Goal: Task Accomplishment & Management: Use online tool/utility

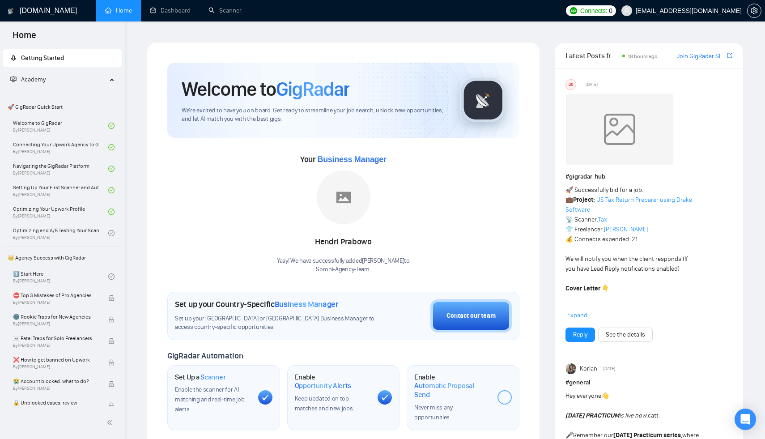
scroll to position [185, 0]
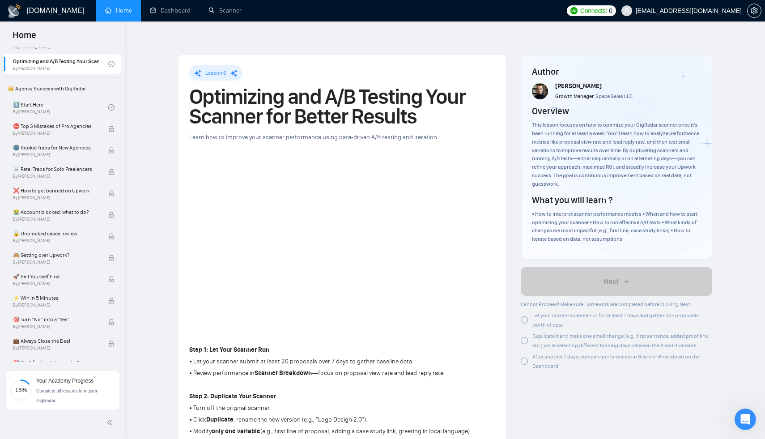
scroll to position [2455, 0]
click at [113, 14] on link "Home" at bounding box center [118, 11] width 27 height 8
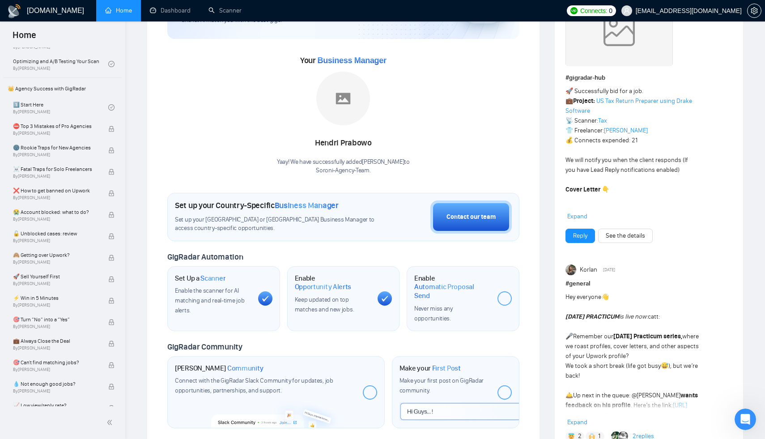
scroll to position [25, 0]
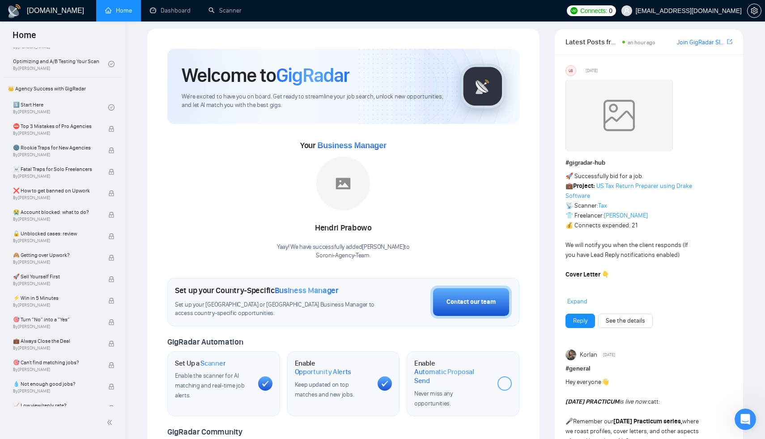
click at [585, 271] on strong "Cover Letter 👇" at bounding box center [587, 275] width 44 height 8
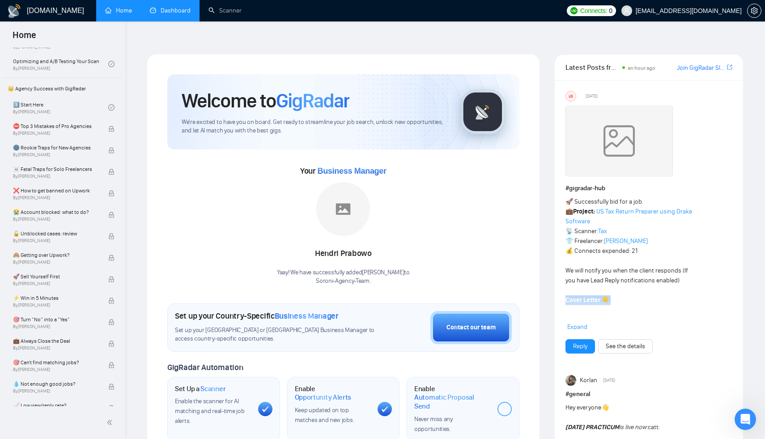
click at [182, 12] on link "Dashboard" at bounding box center [170, 11] width 41 height 8
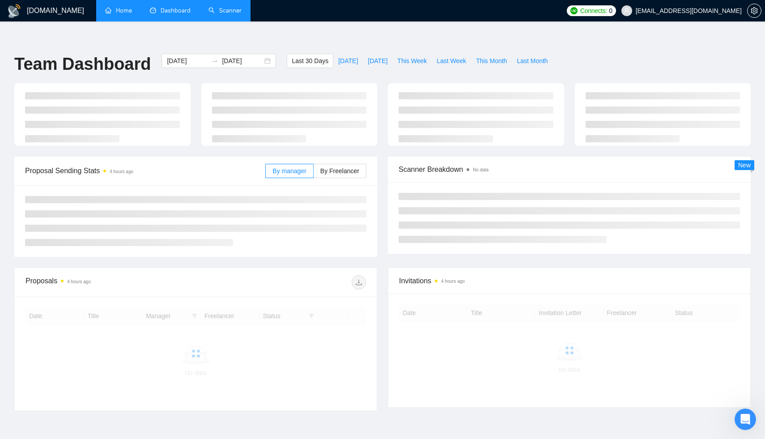
click at [233, 10] on link "Scanner" at bounding box center [224, 11] width 33 height 8
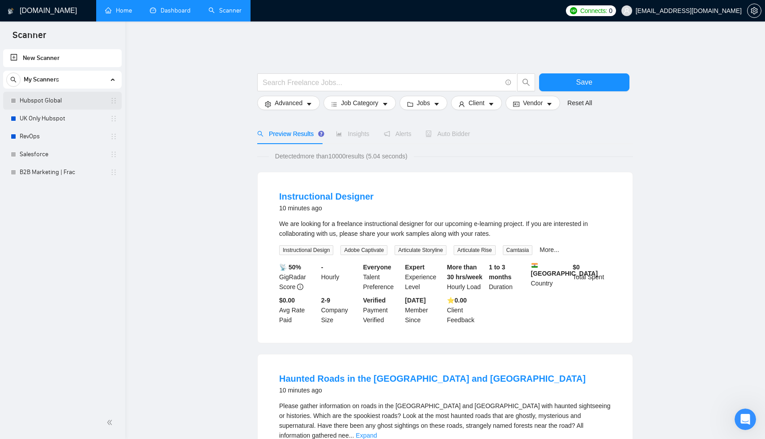
click at [49, 103] on link "Hubspot Global" at bounding box center [62, 101] width 85 height 18
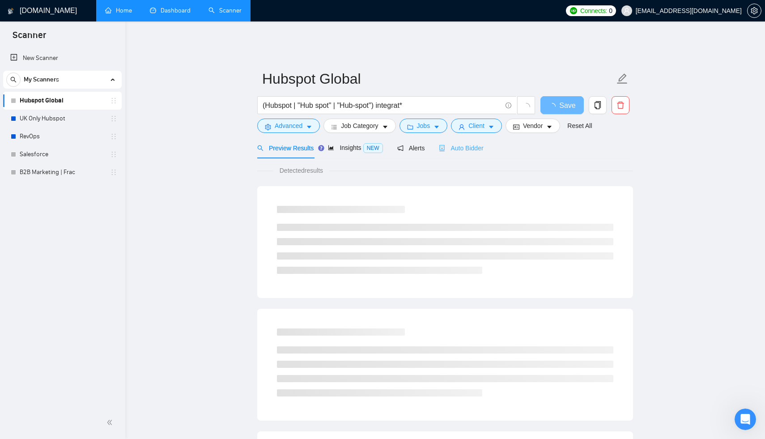
click at [463, 147] on div "Auto Bidder" at bounding box center [461, 147] width 44 height 21
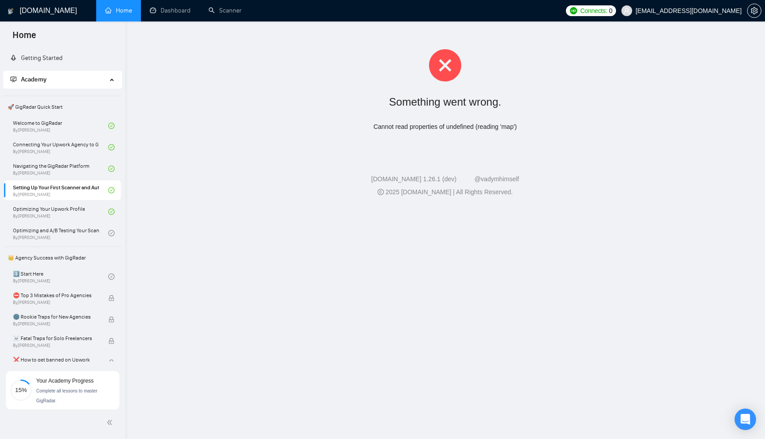
click at [105, 12] on link "Home" at bounding box center [118, 11] width 27 height 8
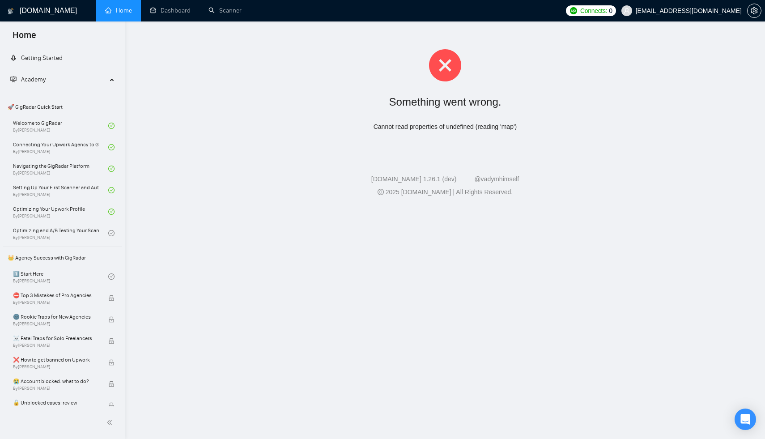
click at [107, 12] on icon "home" at bounding box center [108, 10] width 6 height 6
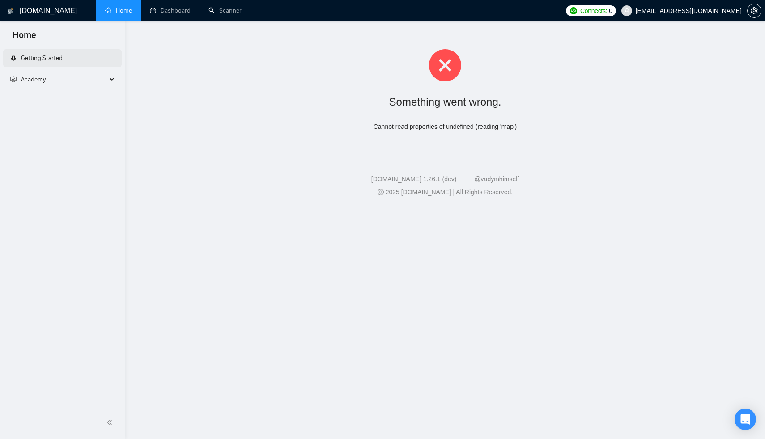
click at [59, 54] on link "Getting Started" at bounding box center [36, 58] width 52 height 8
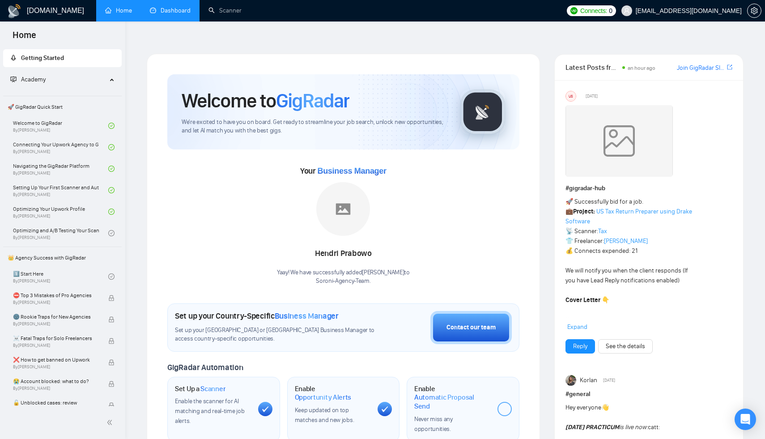
click at [156, 13] on link "Dashboard" at bounding box center [170, 11] width 41 height 8
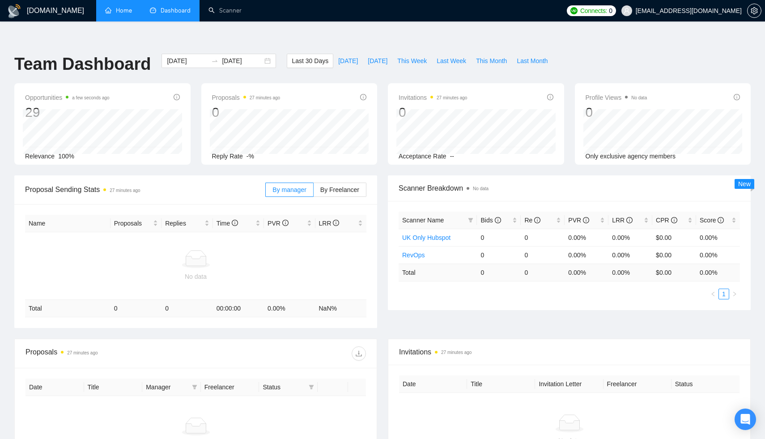
click at [112, 14] on link "Home" at bounding box center [118, 11] width 27 height 8
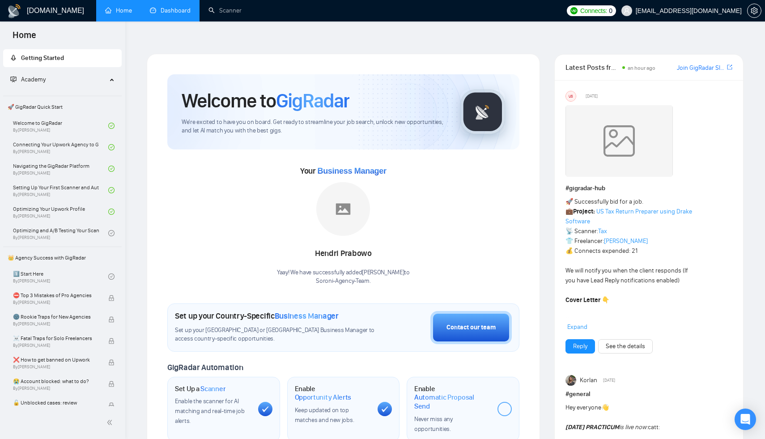
scroll to position [2, 0]
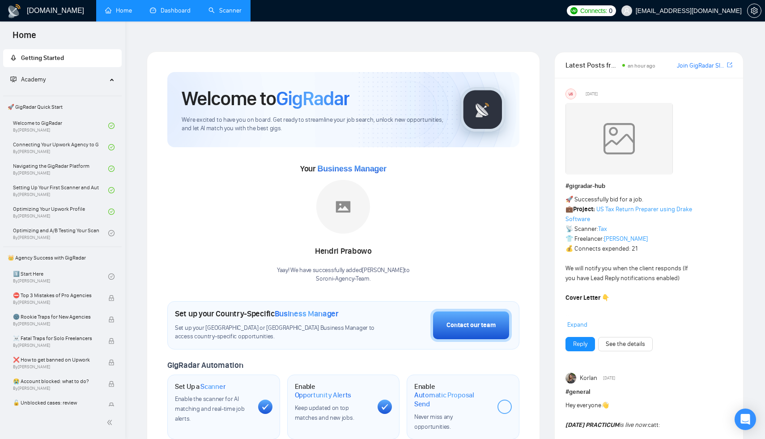
click at [226, 12] on link "Scanner" at bounding box center [224, 11] width 33 height 8
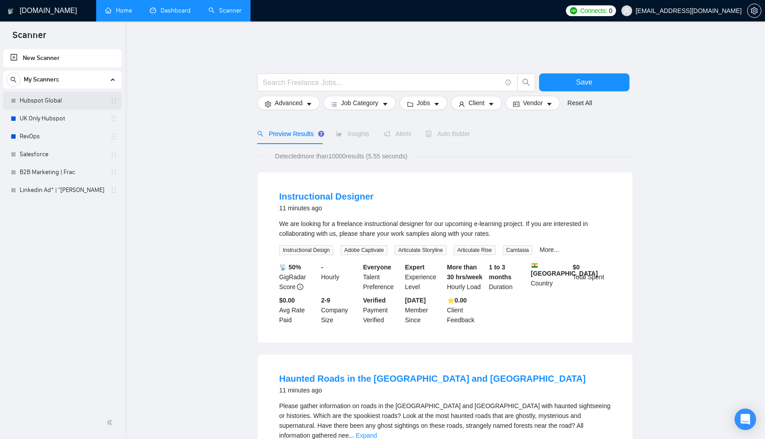
click at [40, 98] on link "Hubspot Global" at bounding box center [62, 101] width 85 height 18
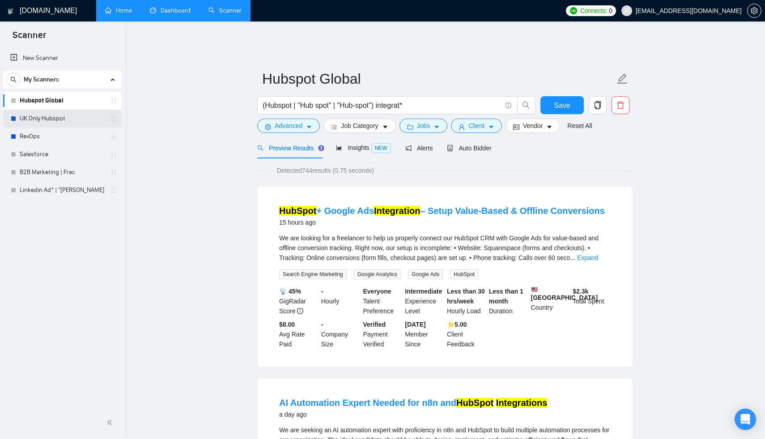
click at [47, 121] on link "UK Only Hubspot" at bounding box center [62, 119] width 85 height 18
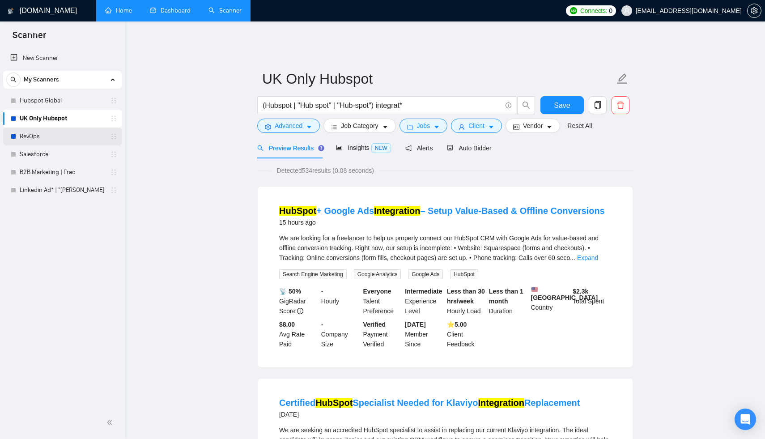
click at [45, 140] on link "RevOps" at bounding box center [62, 136] width 85 height 18
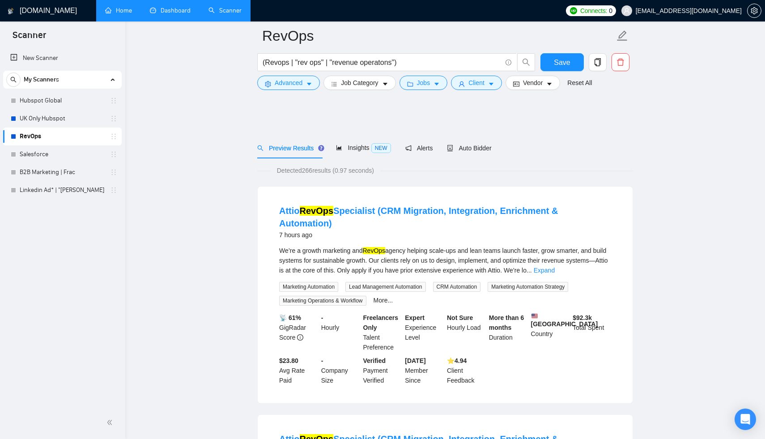
scroll to position [427, 0]
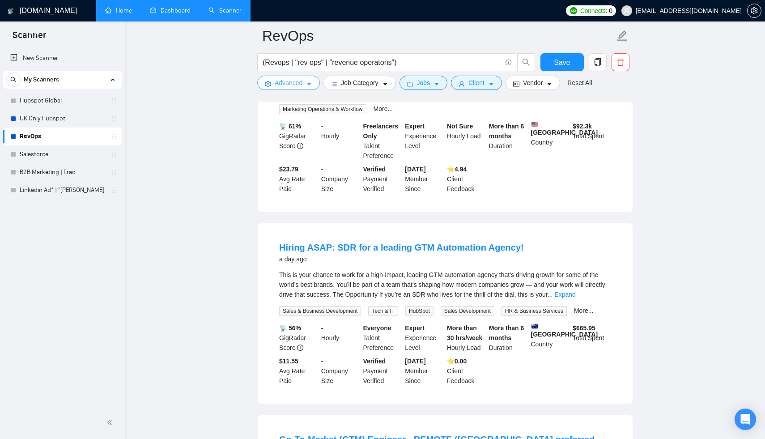
click at [302, 88] on span "Advanced" at bounding box center [289, 83] width 28 height 10
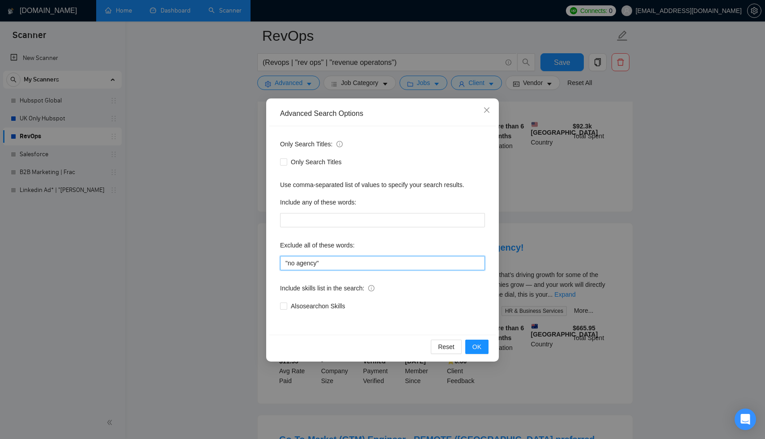
click at [348, 266] on input ""no agency"" at bounding box center [382, 263] width 205 height 14
type input ""no agency" | SDR"
click at [482, 348] on button "OK" at bounding box center [476, 347] width 23 height 14
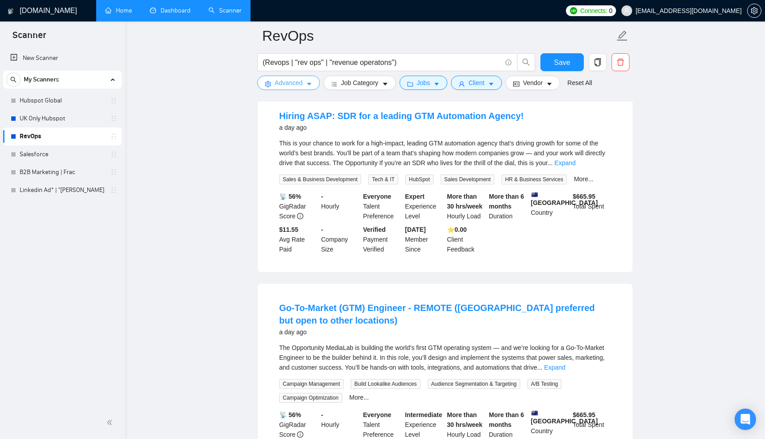
scroll to position [446, 0]
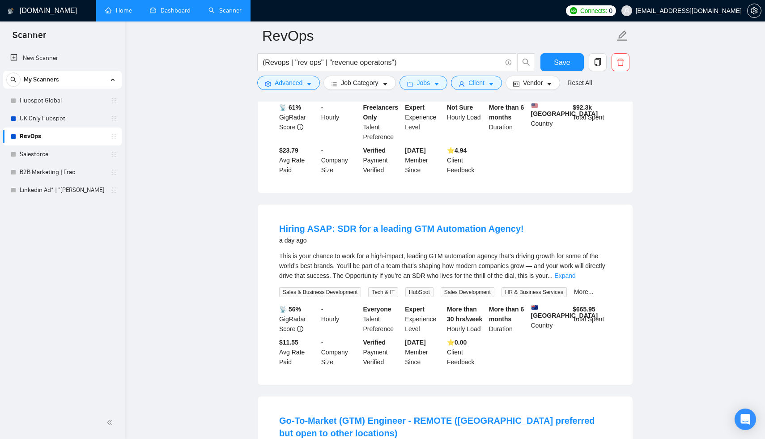
click at [301, 73] on div "(Revops | "rev ops" | "revenue operatons")" at bounding box center [396, 64] width 282 height 22
click at [304, 79] on button "Advanced" at bounding box center [288, 83] width 63 height 14
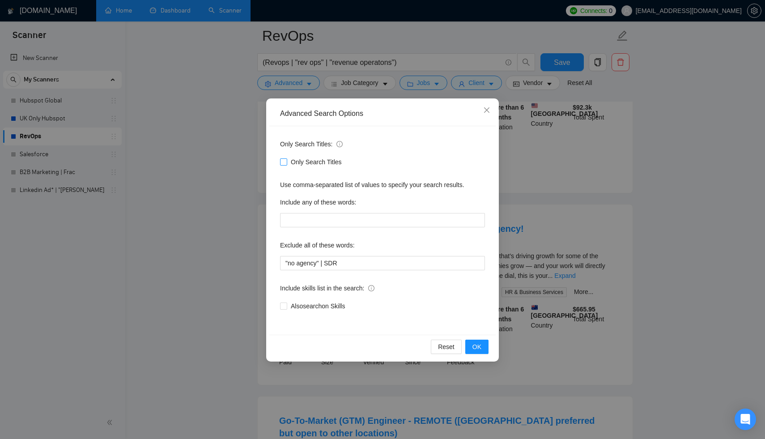
click at [283, 164] on input "Only Search Titles" at bounding box center [283, 161] width 6 height 6
checkbox input "true"
click at [472, 349] on span "OK" at bounding box center [476, 347] width 9 height 10
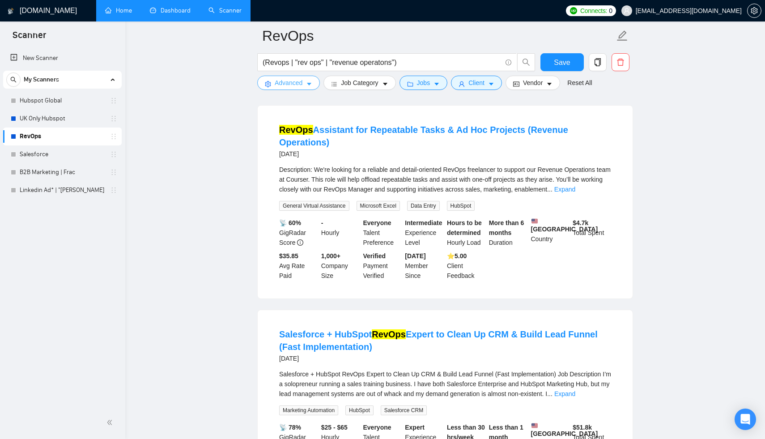
scroll to position [1589, 0]
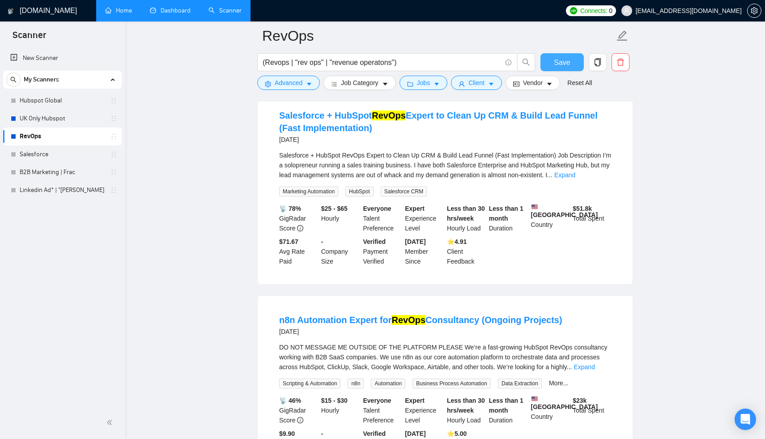
click at [553, 71] on button "Save" at bounding box center [561, 62] width 43 height 18
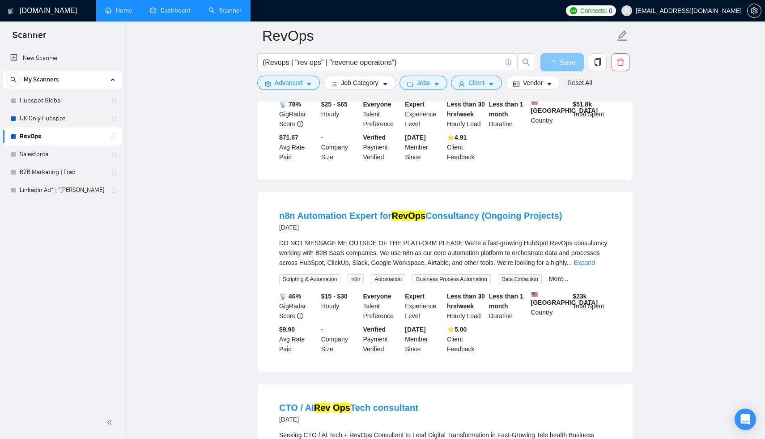
scroll to position [1891, 0]
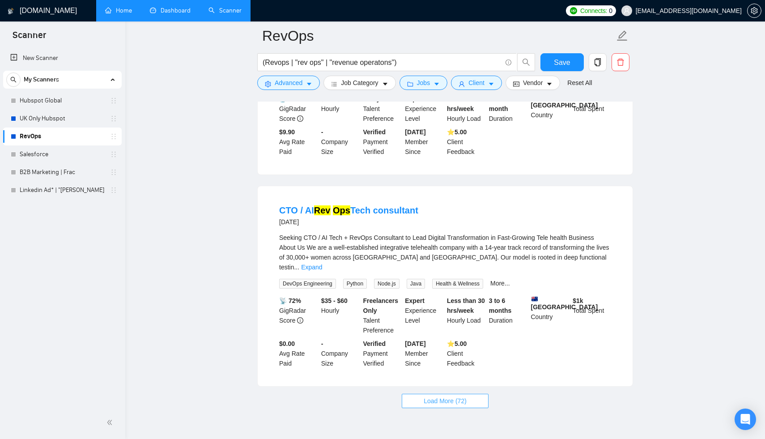
click at [464, 394] on button "Load More (72)" at bounding box center [445, 401] width 87 height 14
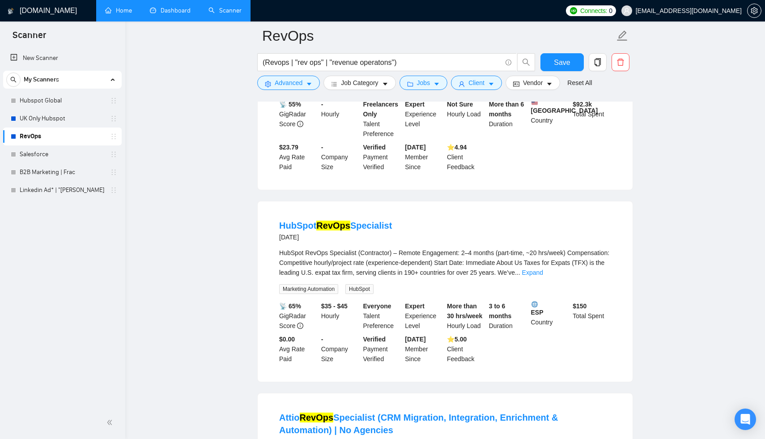
scroll to position [0, 0]
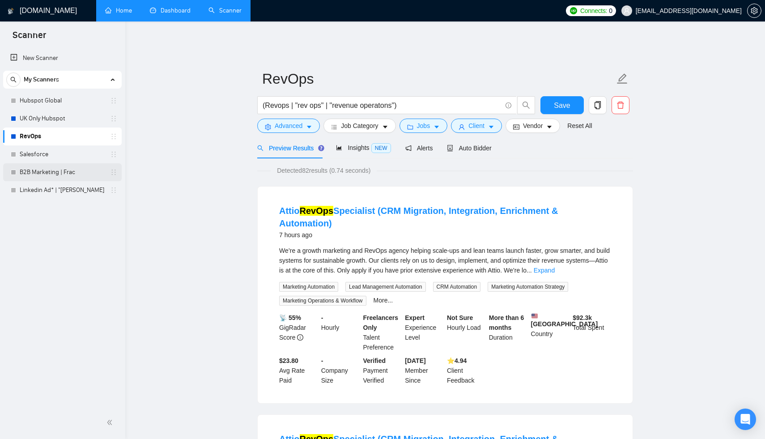
click at [52, 174] on link "B2B Marketing | Frac" at bounding box center [62, 172] width 85 height 18
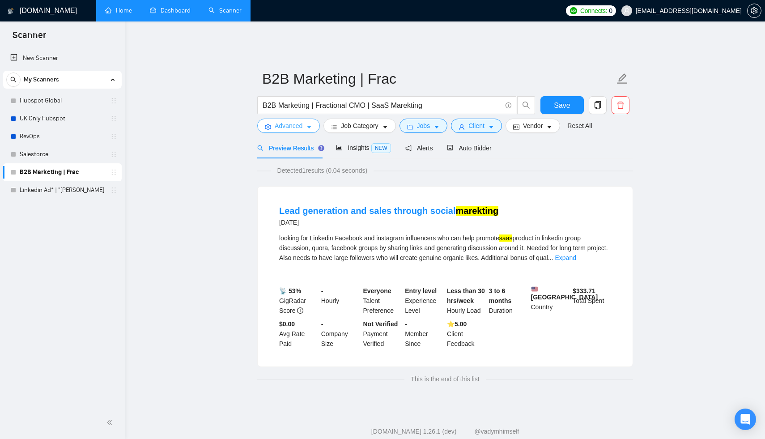
click at [302, 122] on span "Advanced" at bounding box center [289, 126] width 28 height 10
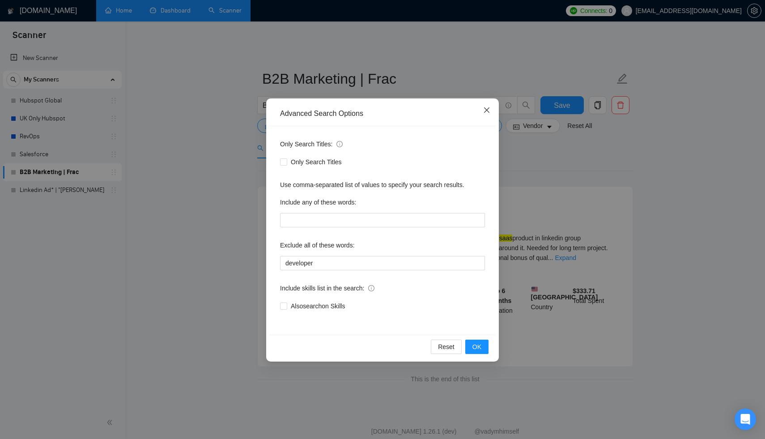
click at [482, 112] on span "Close" at bounding box center [487, 110] width 24 height 24
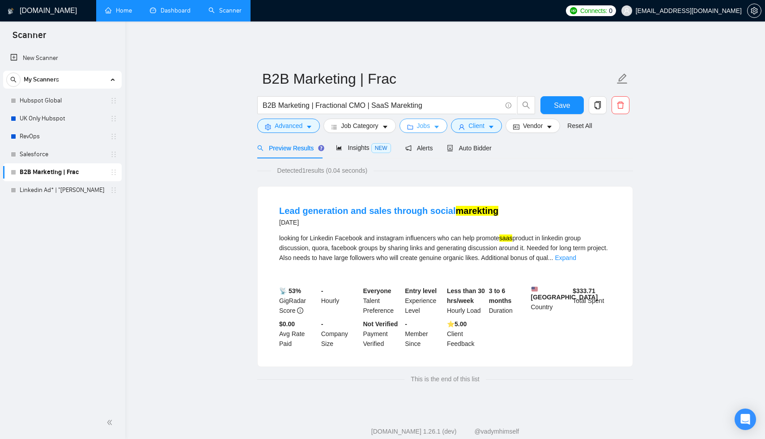
click at [429, 121] on span "Jobs" at bounding box center [423, 126] width 13 height 10
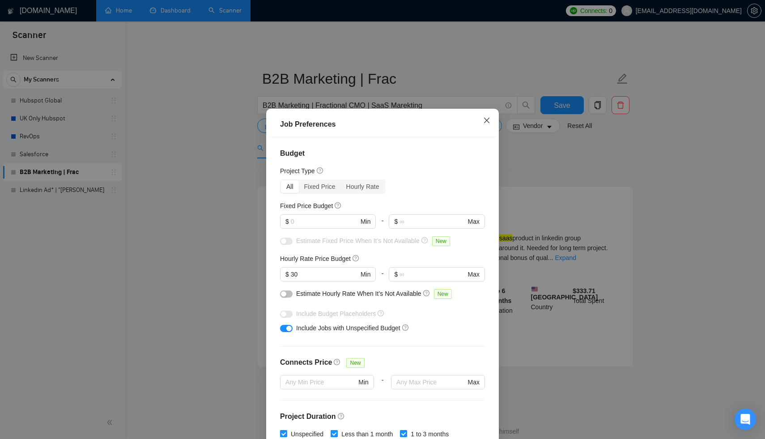
click at [494, 122] on span "Close" at bounding box center [487, 121] width 24 height 24
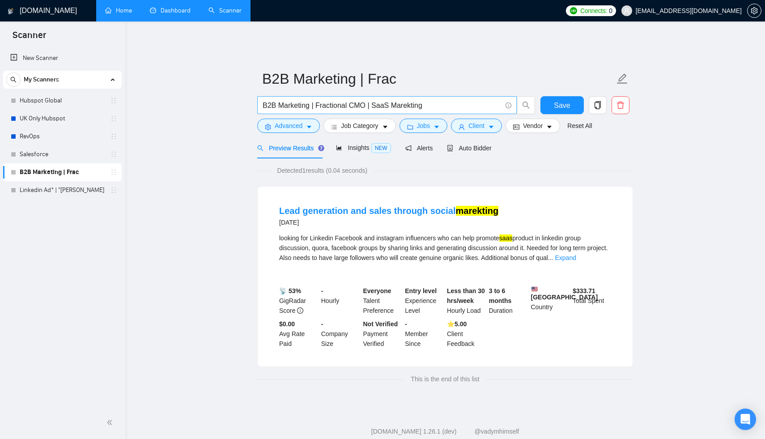
click at [406, 101] on input "B2B Marketing | Fractional CMO | SaaS Marekting" at bounding box center [382, 105] width 239 height 11
click at [407, 102] on input "B2B Marketing | Fractional CMO | SaaS Markting" at bounding box center [382, 105] width 239 height 11
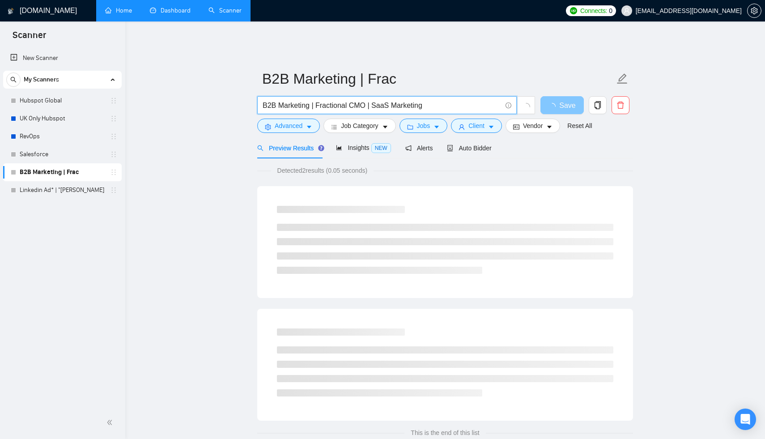
click at [560, 97] on button "Save" at bounding box center [561, 105] width 43 height 18
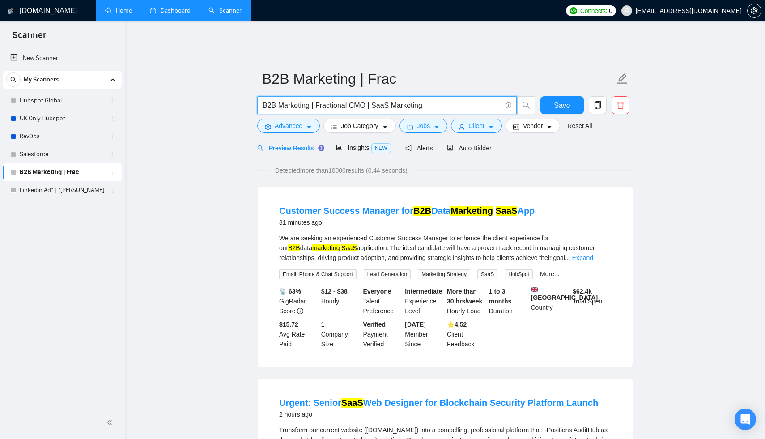
click at [308, 100] on input "B2B Marketing | Fractional CMO | SaaS Marketing" at bounding box center [382, 105] width 239 height 11
click at [309, 100] on input "B2B Marketing | Fractional CMO | SaaS Marketing" at bounding box center [382, 105] width 239 height 11
click at [264, 100] on input "B2B Marketing" | Fractional CMO | SaaS Marketing" at bounding box center [382, 105] width 239 height 11
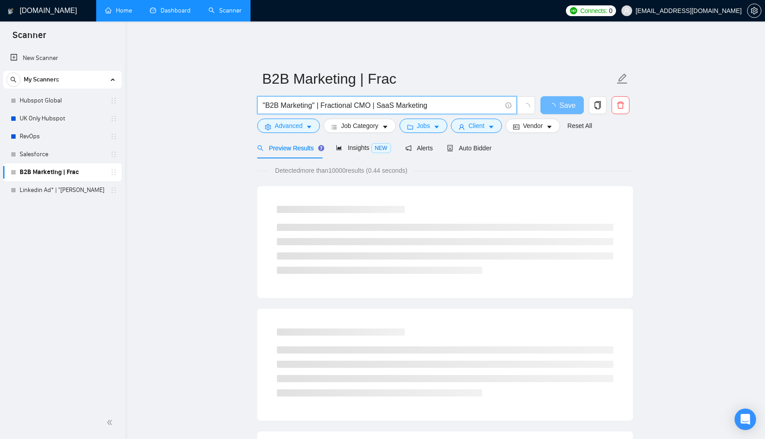
click at [324, 100] on input ""B2B Marketing" | Fractional CMO | SaaS Marketing" at bounding box center [382, 105] width 239 height 11
click at [323, 100] on input ""B2B Marketing" | Fractional CMO | SaaS Marketing" at bounding box center [382, 105] width 239 height 11
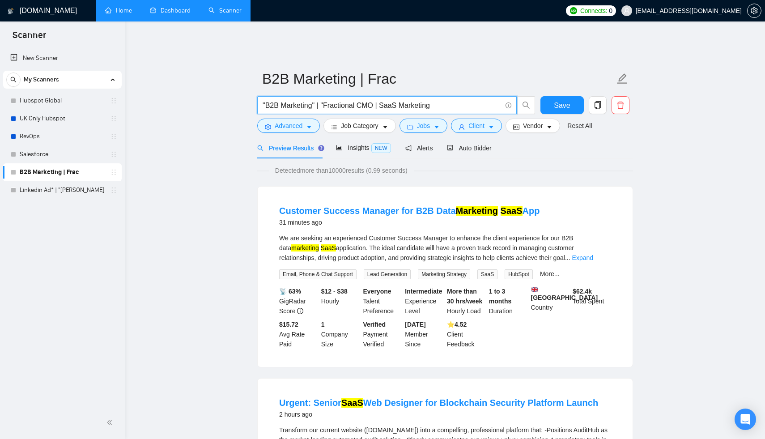
click at [375, 101] on input ""B2B Marketing" | "Fractional CMO | SaaS Marketing" at bounding box center [382, 105] width 239 height 11
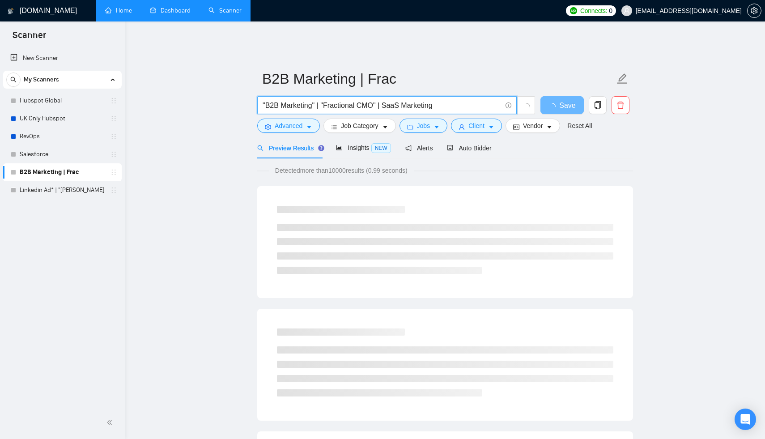
click at [385, 100] on input ""B2B Marketing" | "Fractional CMO" | SaaS Marketing" at bounding box center [382, 105] width 239 height 11
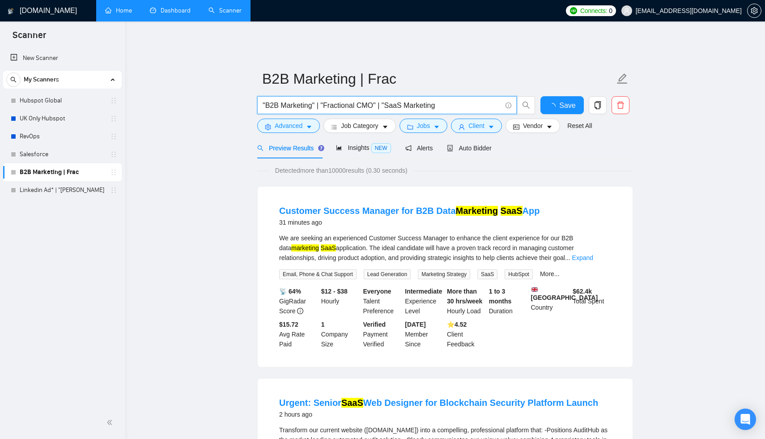
click at [439, 100] on input ""B2B Marketing" | "Fractional CMO" | "SaaS Marketing" at bounding box center [382, 105] width 239 height 11
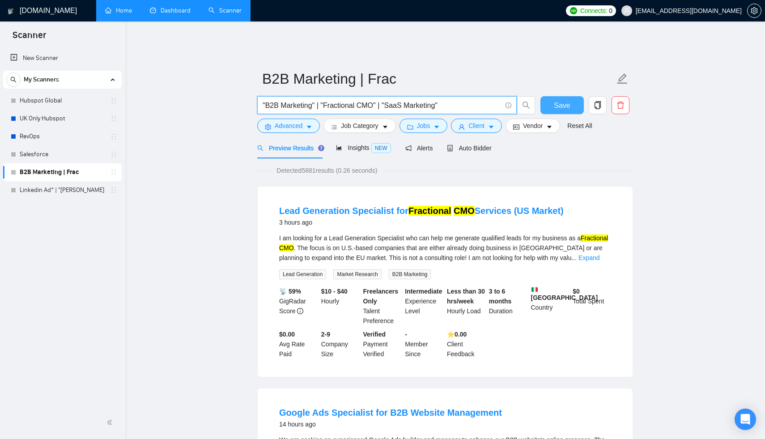
type input ""B2B Marketing" | "Fractional CMO" | "SaaS Marketing""
click at [560, 102] on span "Save" at bounding box center [562, 105] width 16 height 11
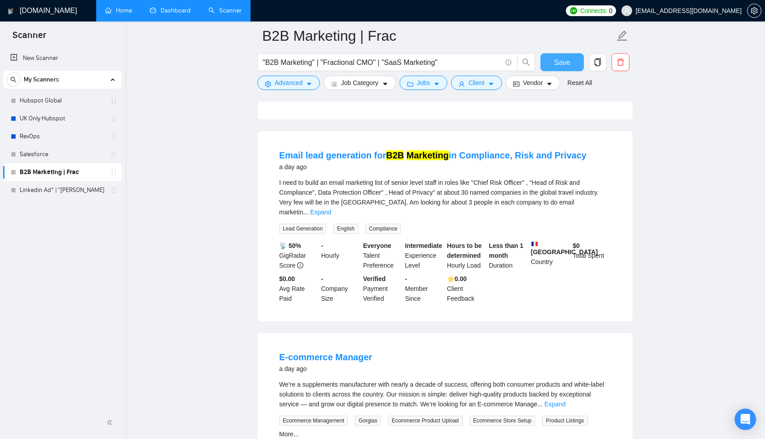
scroll to position [1439, 0]
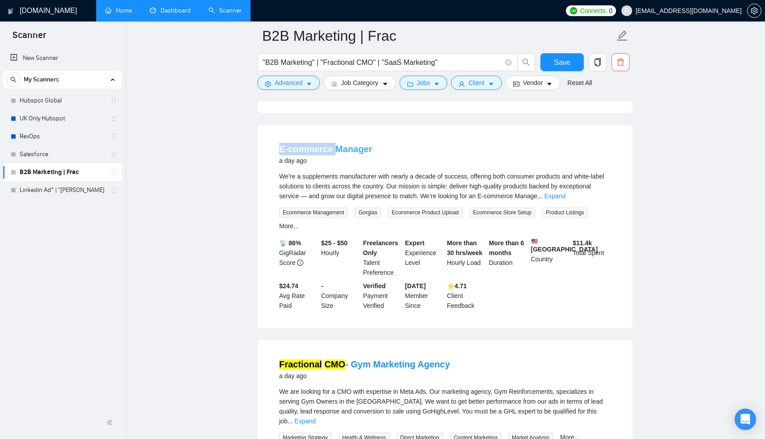
drag, startPoint x: 275, startPoint y: 155, endPoint x: 333, endPoint y: 155, distance: 58.6
click at [333, 155] on li "E-commerce Manager a day ago We’re a supplements manufacturer with nearly a dec…" at bounding box center [444, 227] width 353 height 182
copy link "E-commerce"
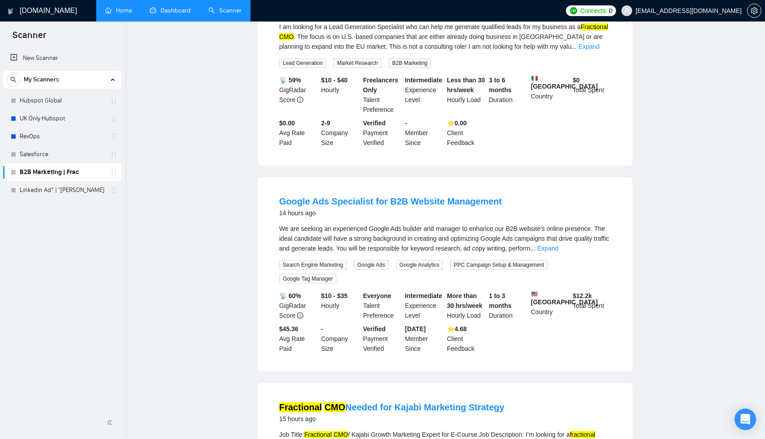
scroll to position [0, 0]
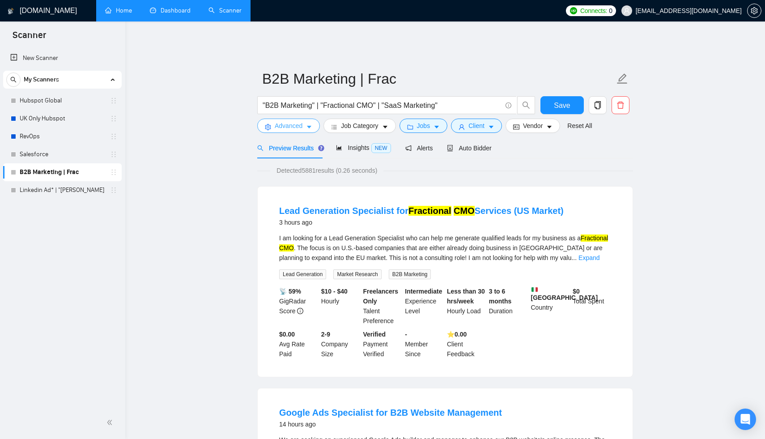
click at [308, 126] on icon "caret-down" at bounding box center [309, 127] width 4 height 3
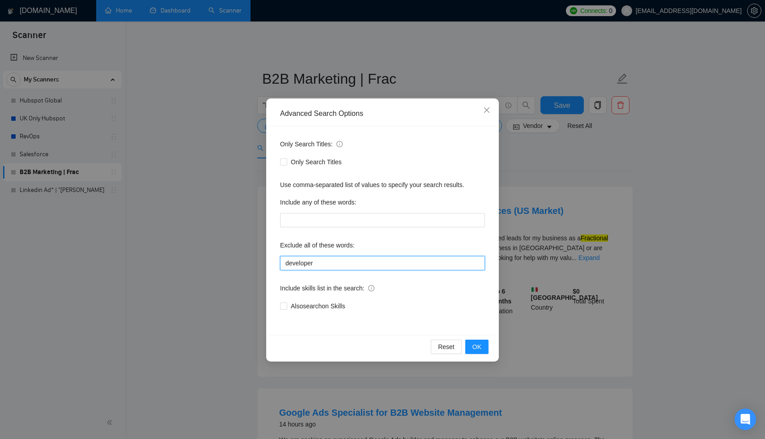
click at [354, 263] on input "developer" at bounding box center [382, 263] width 205 height 14
paste input "E-commerce"
type input "developer | E-commerce"
click at [474, 347] on span "OK" at bounding box center [476, 347] width 9 height 10
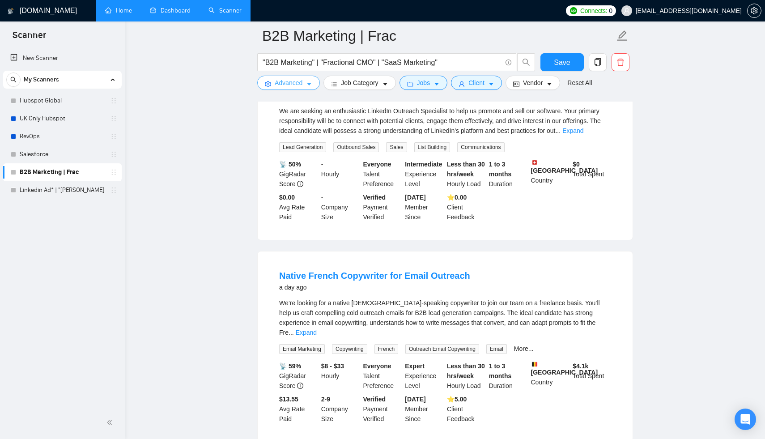
scroll to position [1793, 0]
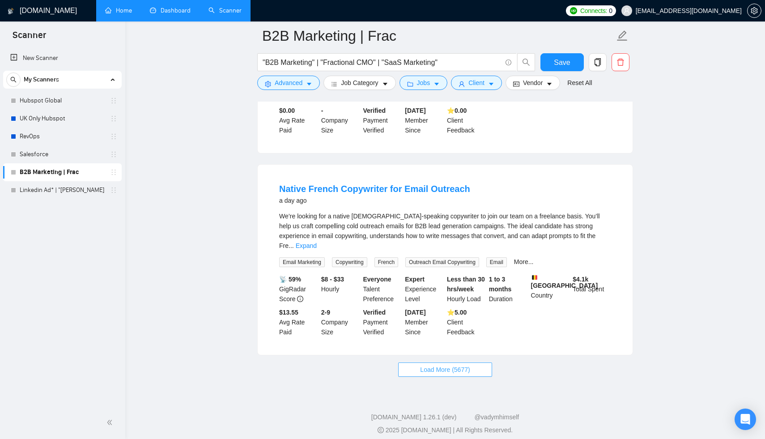
click at [464, 365] on span "Load More (5677)" at bounding box center [445, 370] width 50 height 10
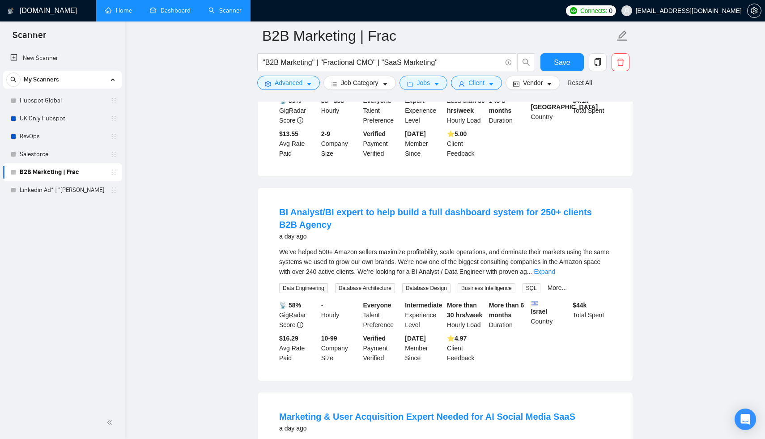
scroll to position [2071, 0]
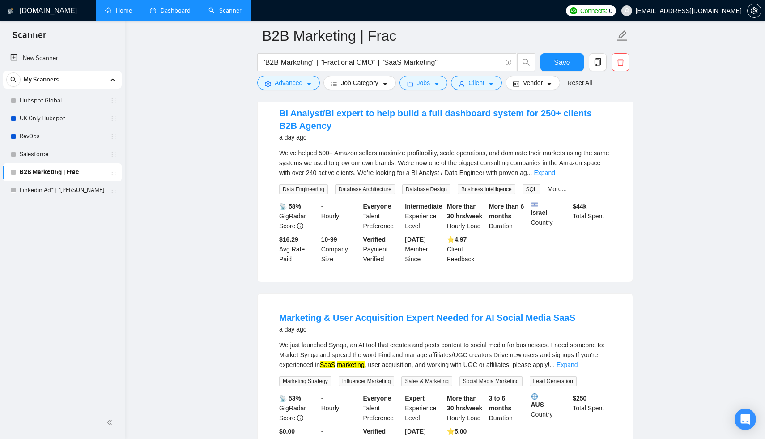
click at [464, 348] on div "We just launched Synqa, an AI tool that creates and posts content to social med…" at bounding box center [445, 355] width 332 height 30
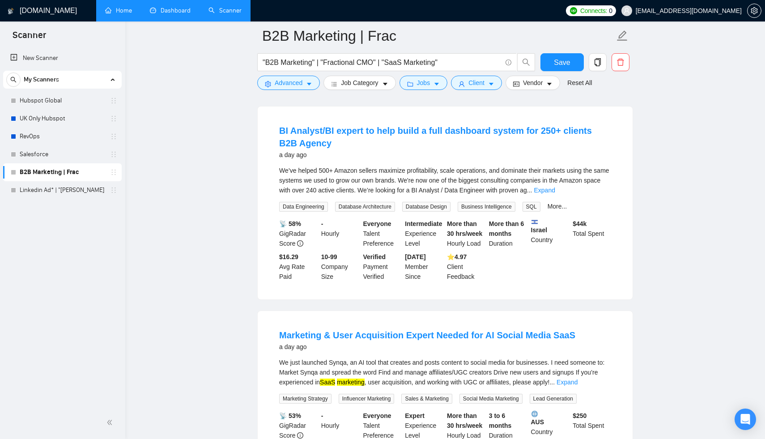
scroll to position [2033, 0]
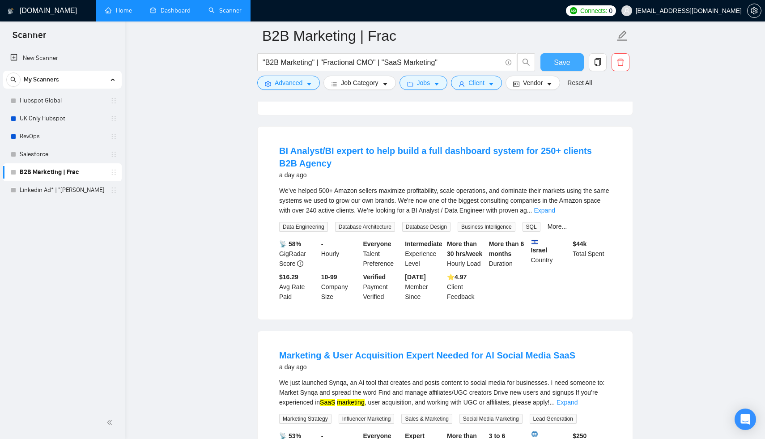
click at [560, 57] on span "Save" at bounding box center [562, 62] width 16 height 11
click at [54, 190] on link "Linkedin Ad* | "[PERSON_NAME]" at bounding box center [62, 190] width 85 height 18
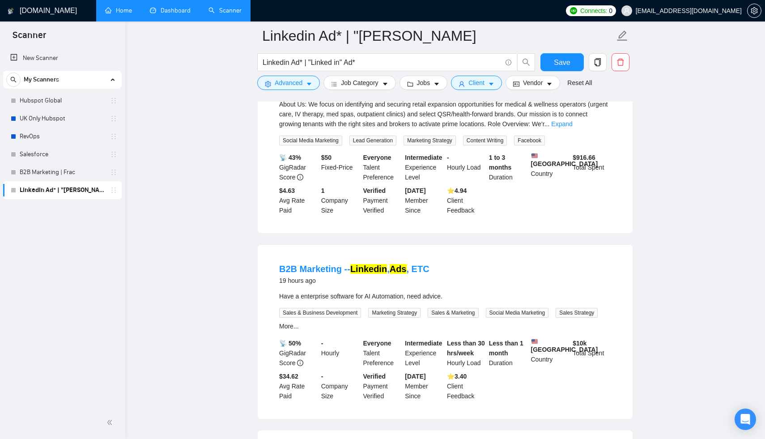
scroll to position [239, 0]
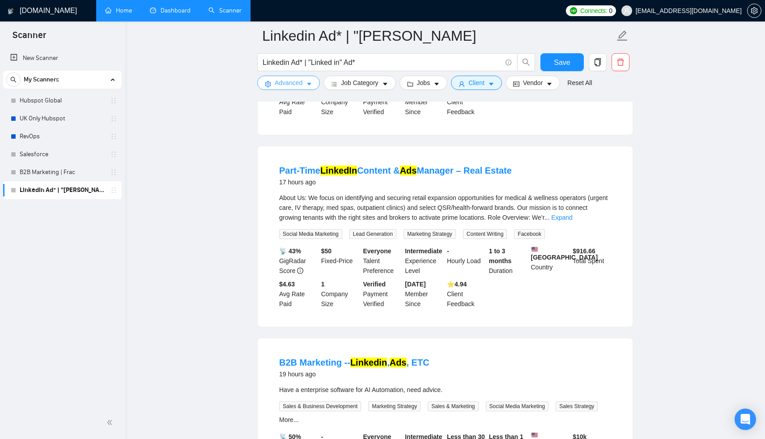
click at [299, 85] on span "Advanced" at bounding box center [289, 83] width 28 height 10
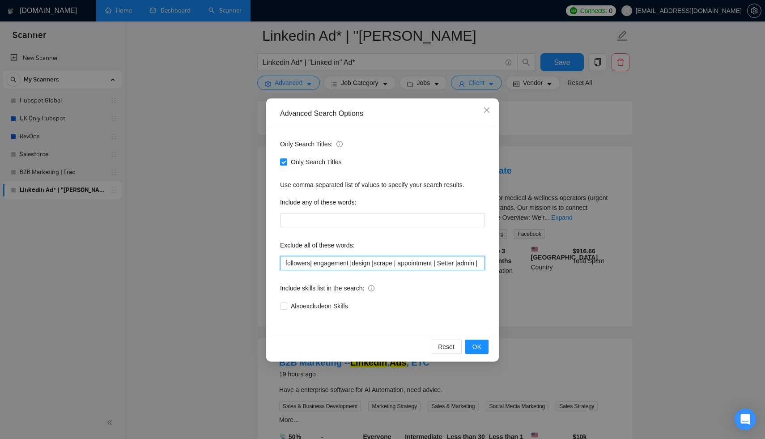
click at [309, 266] on input "followers| engagement |design |scrape | appointment | Setter |admin | Graphic D…" at bounding box center [382, 263] width 205 height 14
click at [312, 263] on input "followers| engagement |design |scrape | appointment | Setter |admin | Graphic D…" at bounding box center [382, 263] width 205 height 14
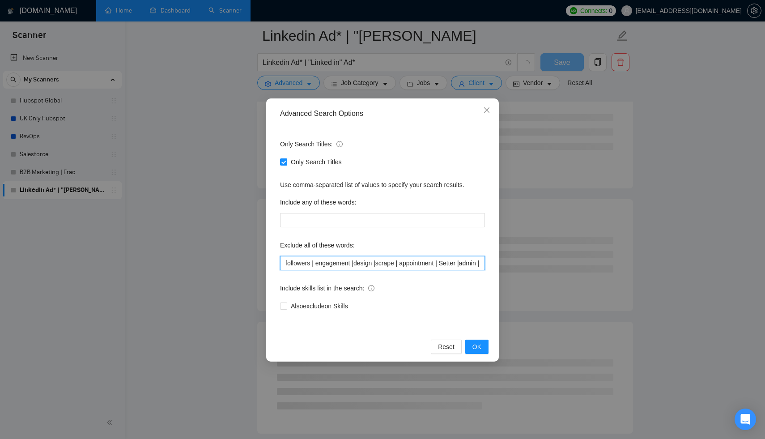
click at [377, 264] on input "followers | engagement |design |scrape | appointment | Setter |admin | Graphic …" at bounding box center [382, 263] width 205 height 14
click at [380, 262] on input "followers | engagement |design |scrape | appointment | Setter |admin | Graphic …" at bounding box center [382, 263] width 205 height 14
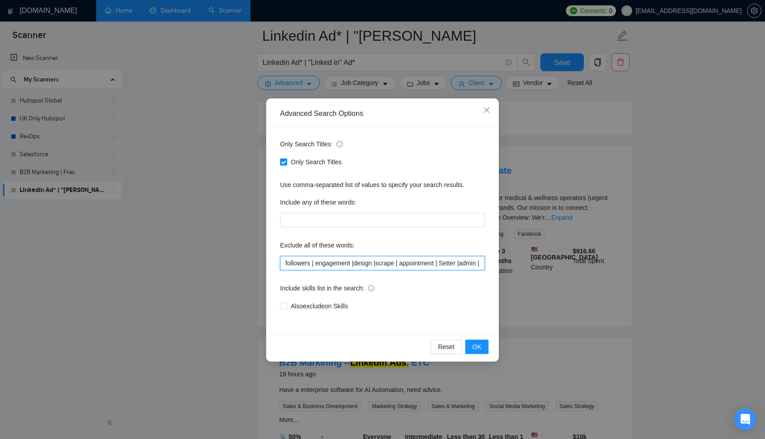
click at [379, 261] on input "followers | engagement |design |scrape | appointment | Setter |admin | Graphic …" at bounding box center [382, 263] width 205 height 14
click at [354, 262] on input "followers | engagement |design | scrape | appointment | Setter |admin | Graphic…" at bounding box center [382, 263] width 205 height 14
click at [357, 262] on input "followers | engagement |design | scrape | appointment | Setter |admin | Graphic…" at bounding box center [382, 263] width 205 height 14
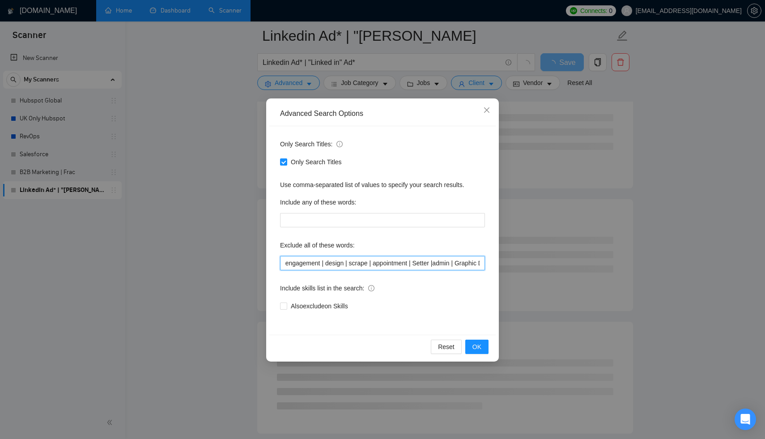
scroll to position [0, 34]
click at [434, 263] on input "followers | engagement | design | scrape | appointment | Setter |admin | Graphi…" at bounding box center [382, 263] width 205 height 14
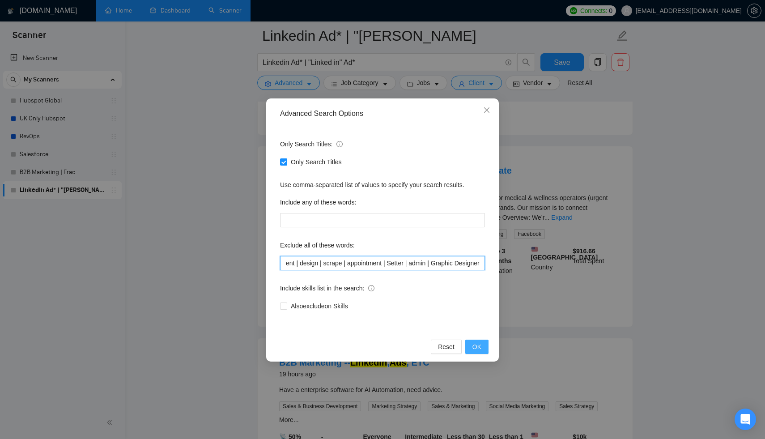
type input "followers | engagement | design | scrape | appointment | Setter | admin | Graph…"
click at [472, 344] on span "OK" at bounding box center [476, 347] width 9 height 10
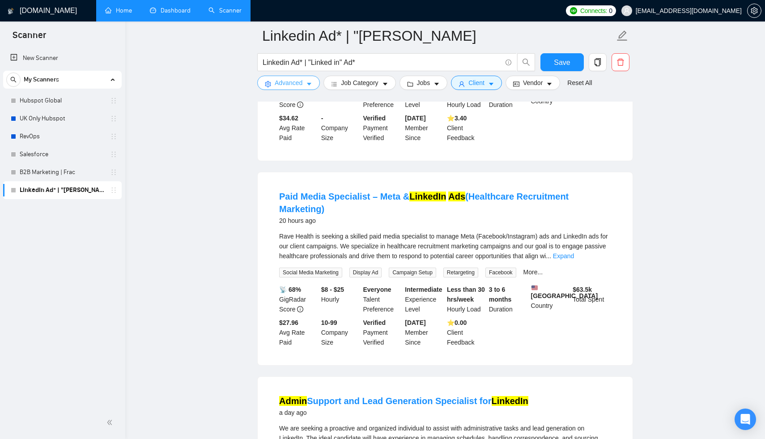
scroll to position [676, 0]
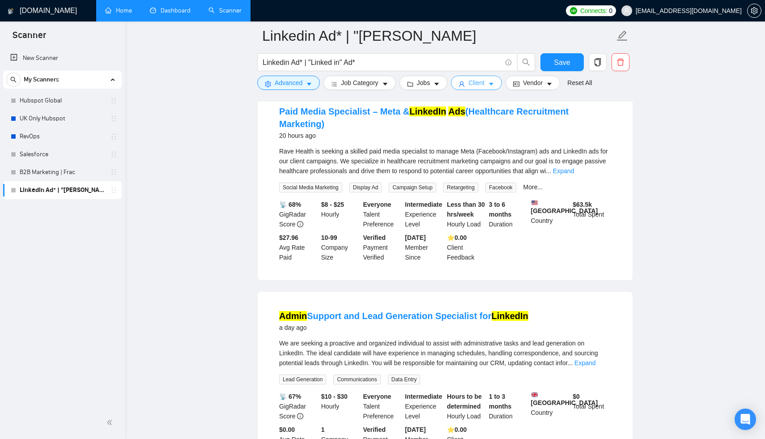
click at [486, 76] on button "Client" at bounding box center [476, 83] width 51 height 14
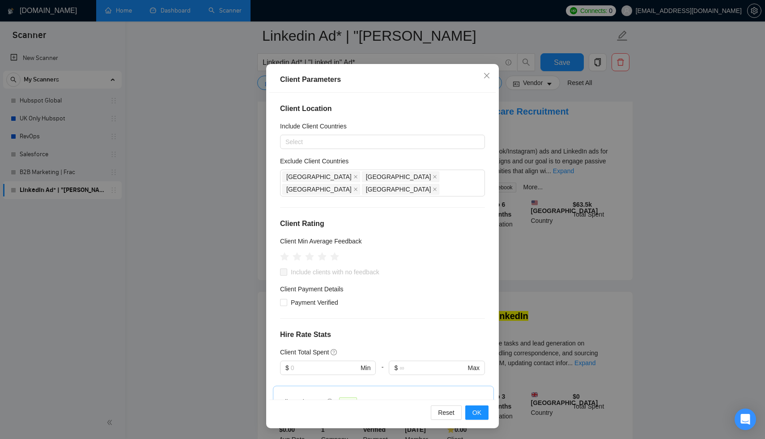
scroll to position [250, 0]
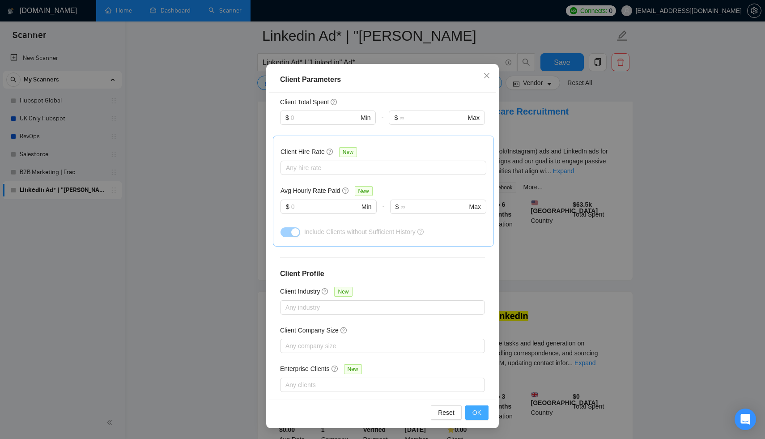
click at [477, 415] on span "OK" at bounding box center [476, 413] width 9 height 10
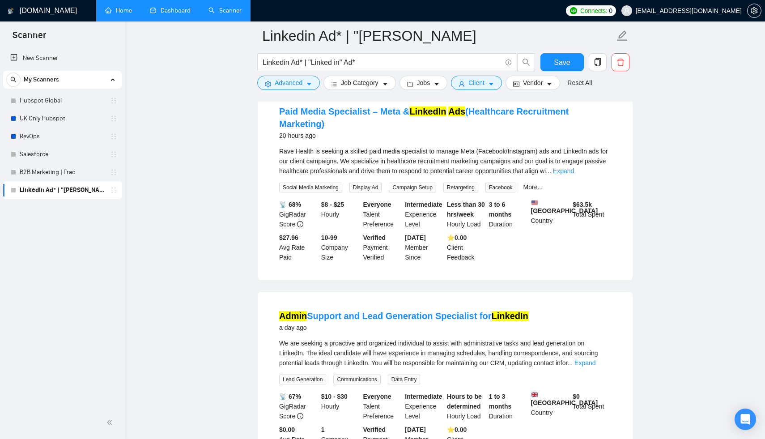
scroll to position [0, 0]
click at [550, 83] on button "Vendor" at bounding box center [532, 83] width 55 height 14
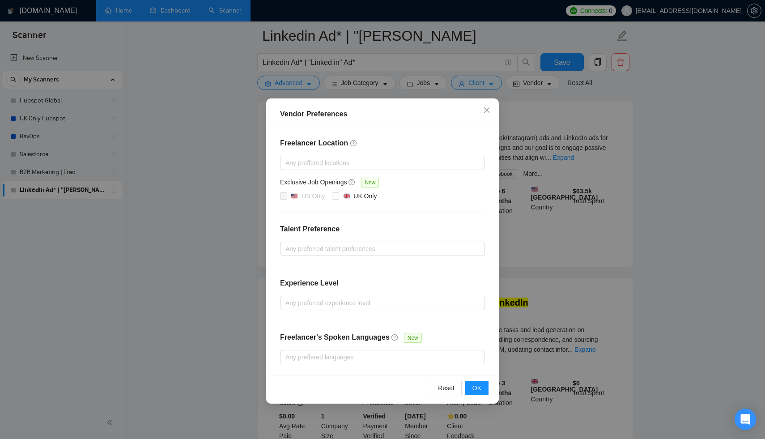
scroll to position [953, 0]
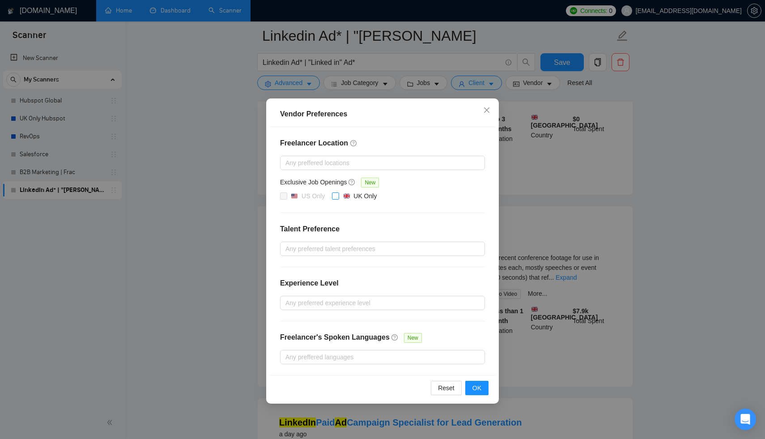
click at [334, 196] on input "UK Only" at bounding box center [335, 195] width 6 height 6
click at [335, 197] on input "UK Only" at bounding box center [335, 195] width 6 height 6
checkbox input "false"
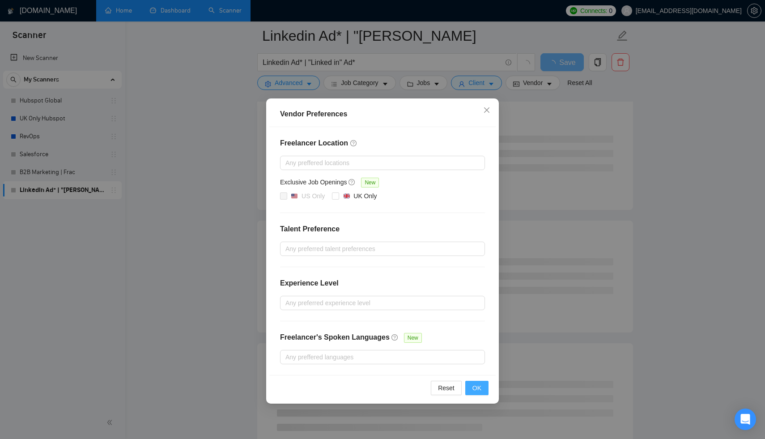
click at [480, 386] on span "OK" at bounding box center [476, 388] width 9 height 10
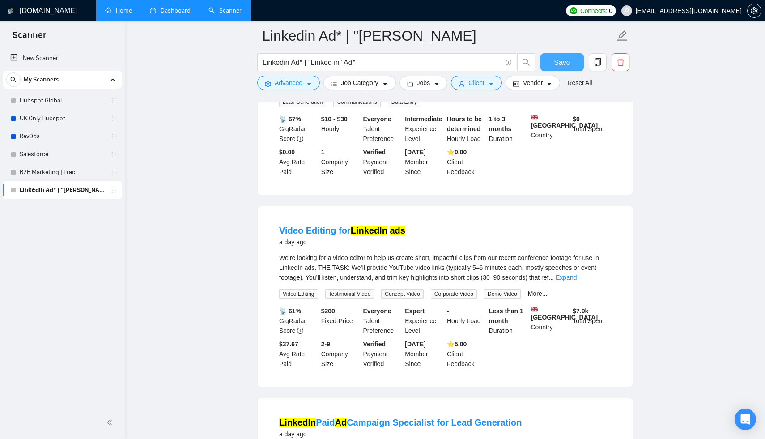
click at [565, 63] on span "Save" at bounding box center [562, 62] width 16 height 11
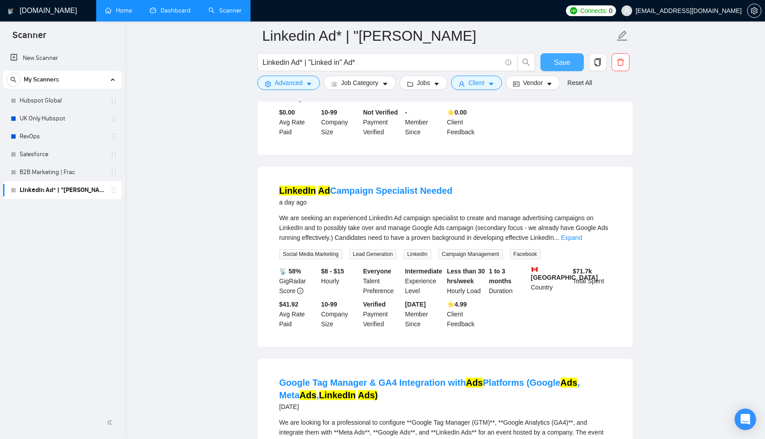
scroll to position [1796, 0]
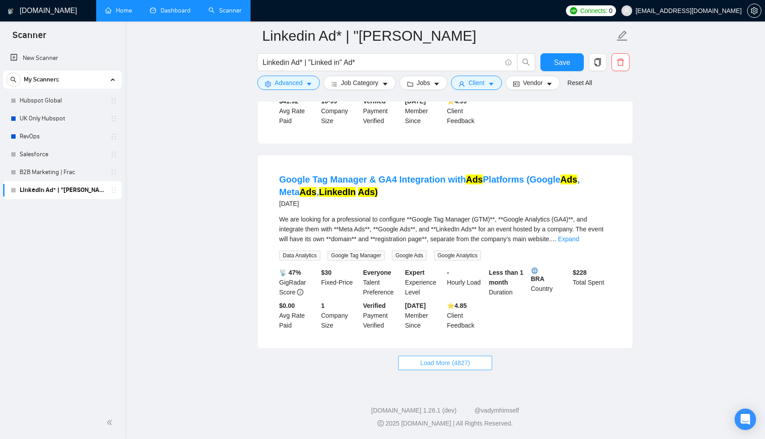
click at [435, 367] on span "Load More (4827)" at bounding box center [445, 363] width 50 height 10
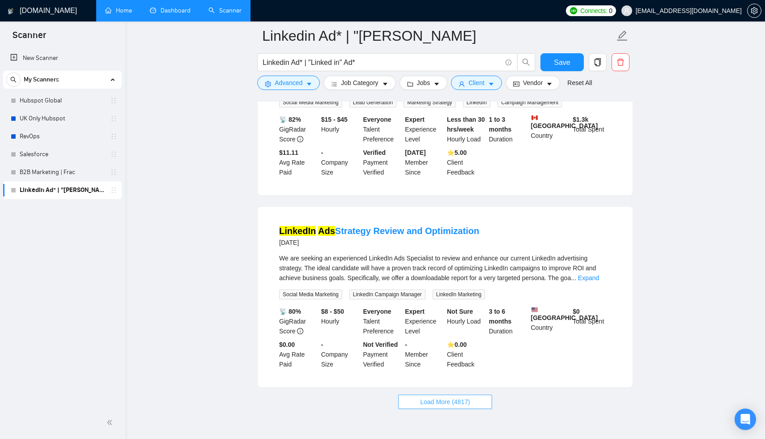
scroll to position [3800, 0]
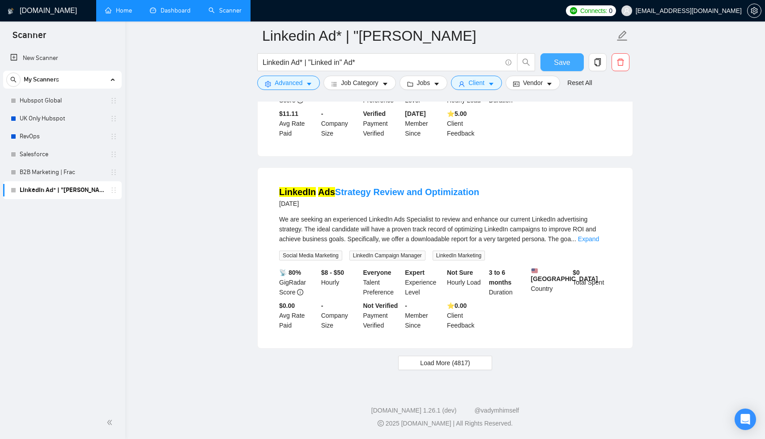
click at [560, 59] on span "Save" at bounding box center [562, 62] width 16 height 11
click at [40, 152] on link "Salesforce" at bounding box center [62, 154] width 85 height 18
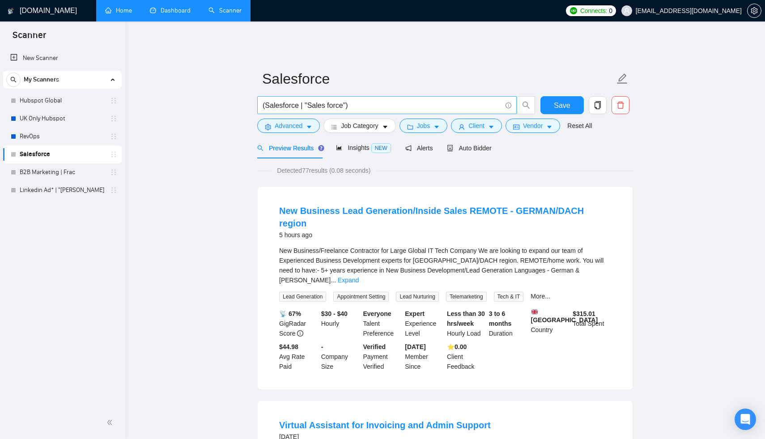
click at [265, 100] on input "(Salesforce | "Sales force")" at bounding box center [382, 105] width 239 height 11
click at [380, 100] on input "( Salesforce | "Sales force")" at bounding box center [382, 105] width 239 height 11
type input "( Salesforce | "Sales force") integrat*"
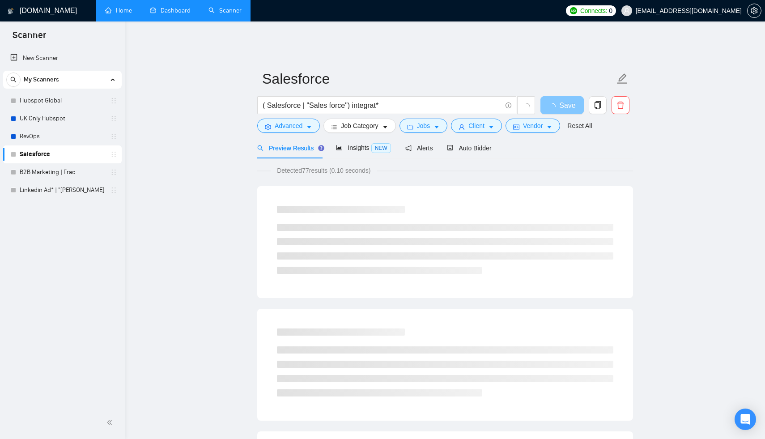
click at [553, 101] on button "Save" at bounding box center [561, 105] width 43 height 18
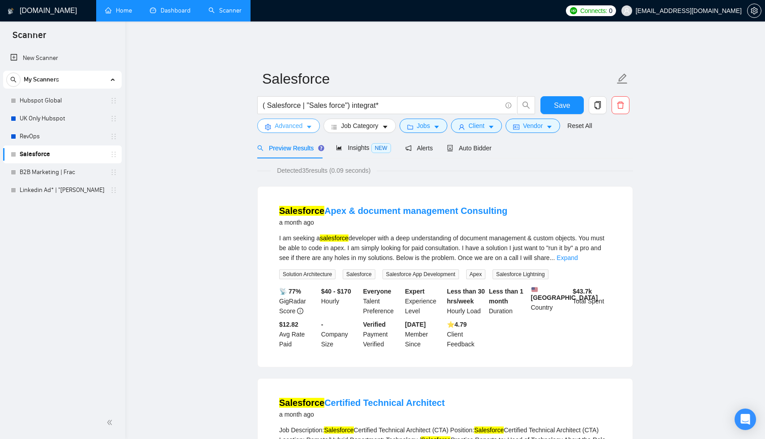
click at [307, 124] on icon "caret-down" at bounding box center [309, 127] width 6 height 6
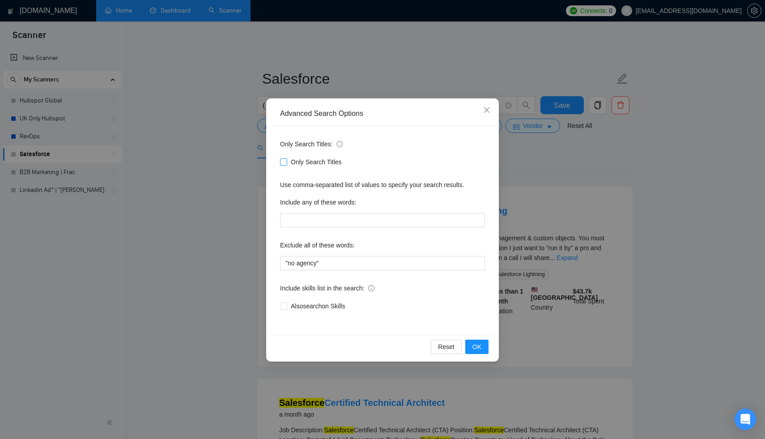
click at [287, 163] on span "Only Search Titles" at bounding box center [316, 162] width 58 height 10
click at [286, 163] on input "Only Search Titles" at bounding box center [283, 161] width 6 height 6
checkbox input "true"
click at [473, 344] on span "OK" at bounding box center [476, 347] width 9 height 10
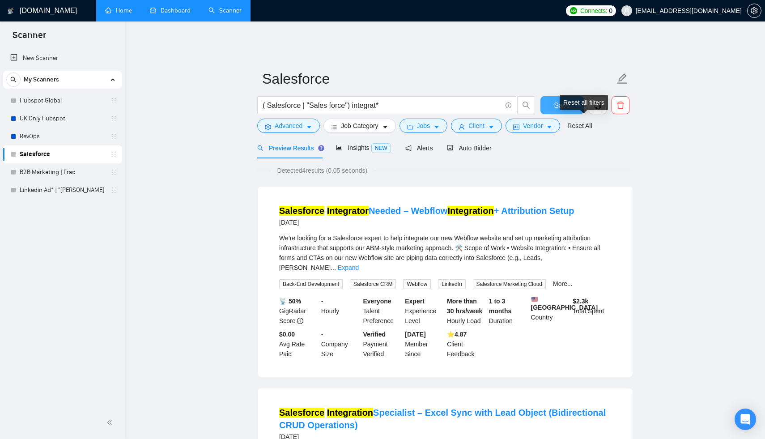
click at [553, 97] on button "Save" at bounding box center [561, 105] width 43 height 18
click at [484, 121] on span "Client" at bounding box center [476, 126] width 16 height 10
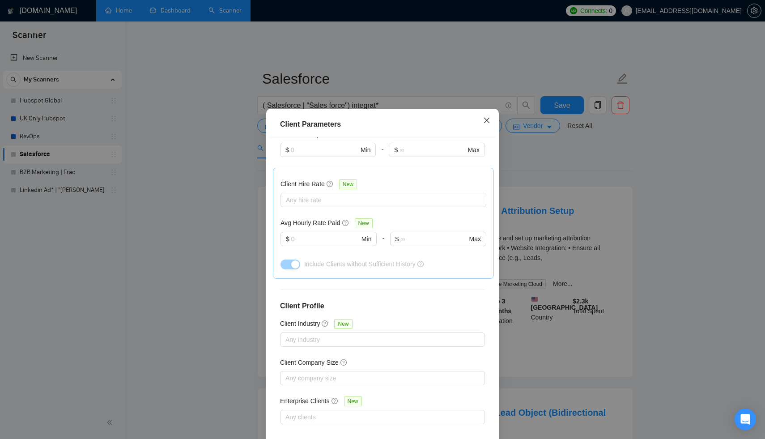
click at [487, 121] on icon "close" at bounding box center [486, 120] width 7 height 7
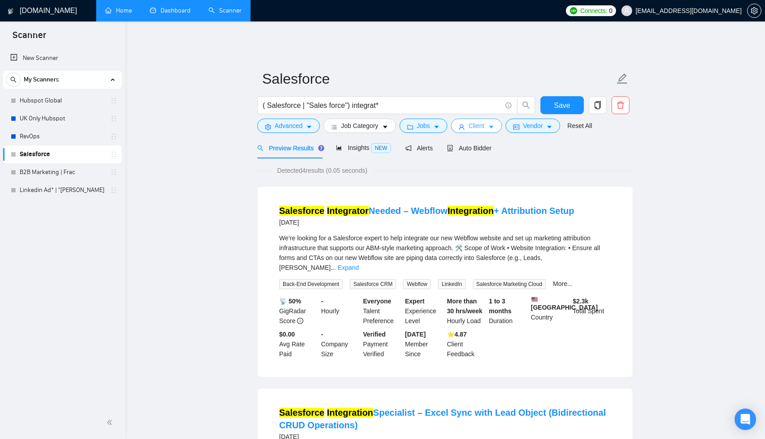
click at [484, 121] on span "Client" at bounding box center [476, 126] width 16 height 10
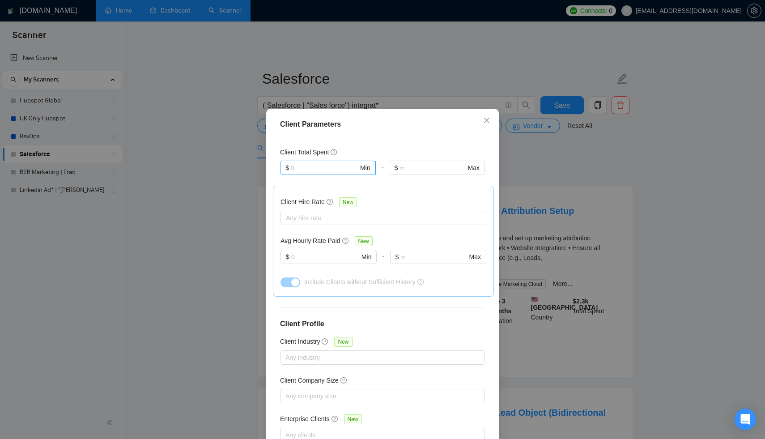
scroll to position [107, 0]
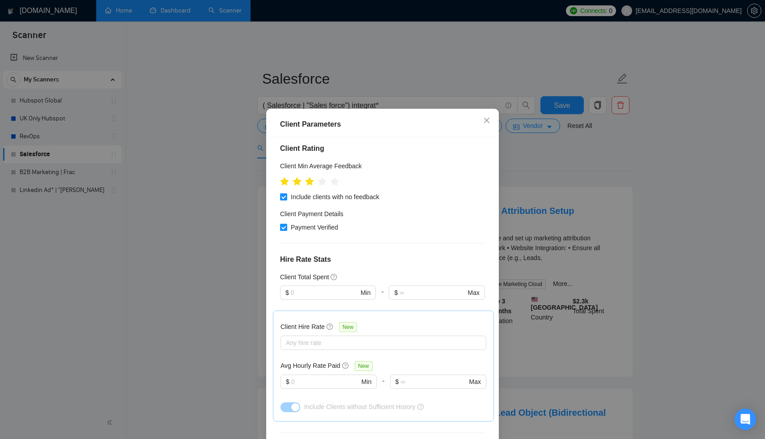
click at [292, 230] on span "Payment Verified" at bounding box center [314, 227] width 55 height 10
click at [286, 230] on input "Payment Verified" at bounding box center [283, 227] width 6 height 6
checkbox input "false"
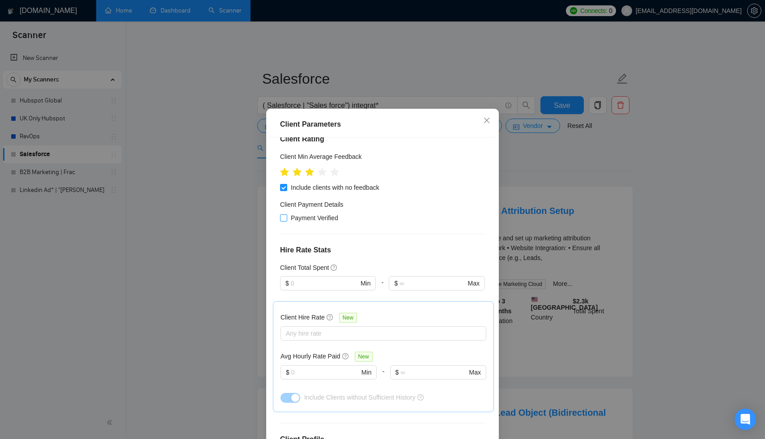
scroll to position [176, 0]
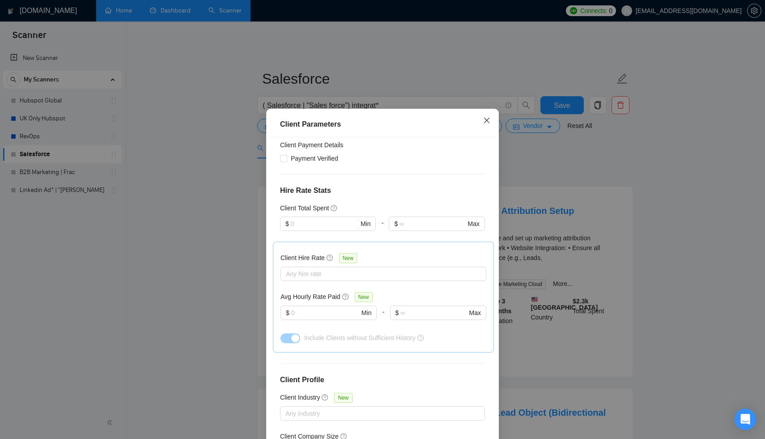
click at [489, 127] on span "Close" at bounding box center [487, 121] width 24 height 24
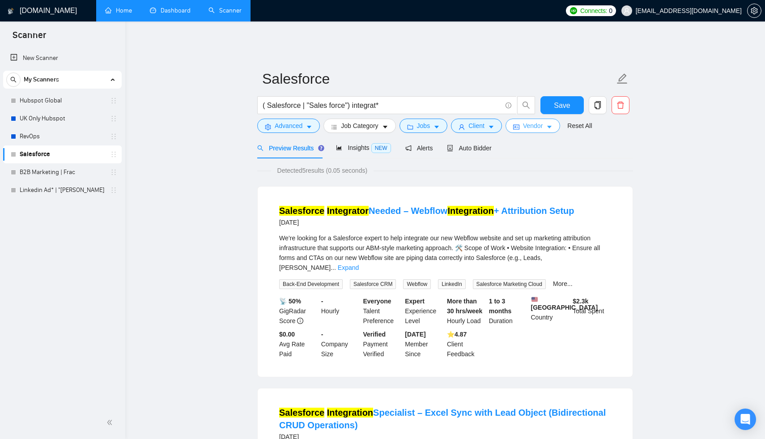
click at [539, 121] on span "Vendor" at bounding box center [533, 126] width 20 height 10
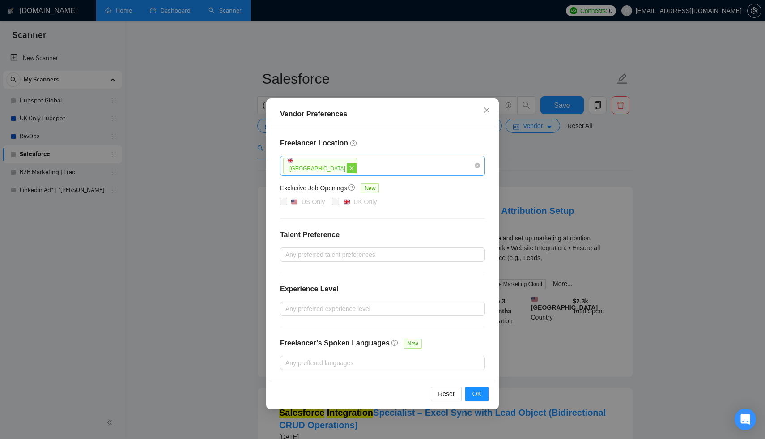
click at [349, 170] on icon "close" at bounding box center [351, 168] width 5 height 5
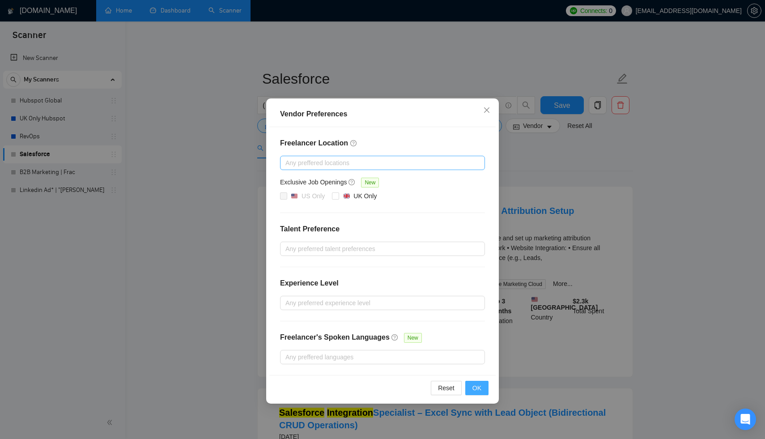
click at [488, 387] on button "OK" at bounding box center [476, 388] width 23 height 14
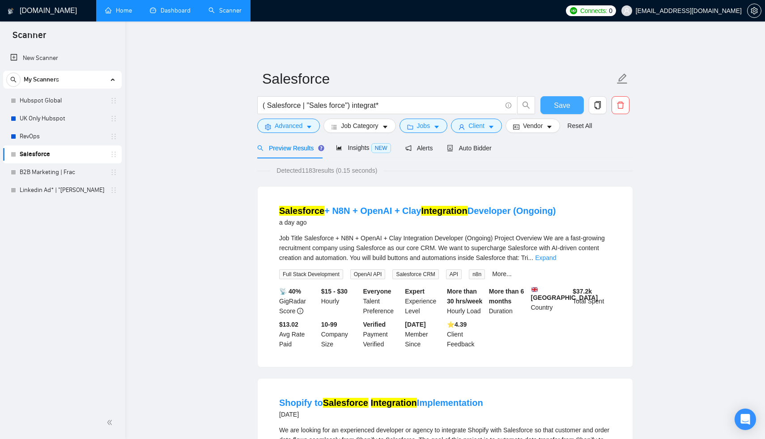
click at [564, 100] on span "Save" at bounding box center [562, 105] width 16 height 11
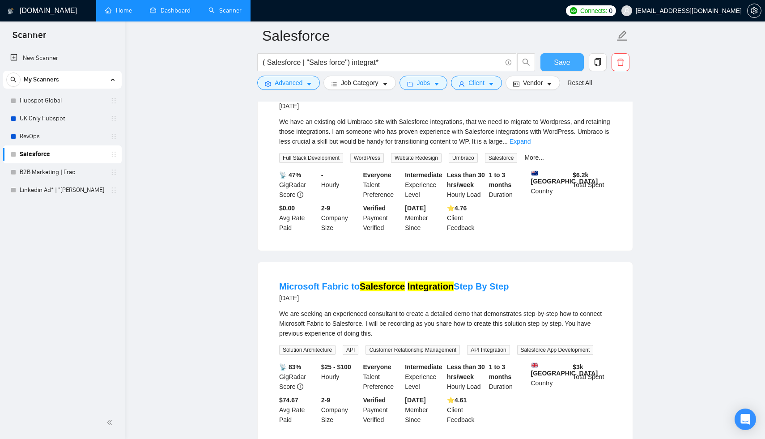
scroll to position [1809, 0]
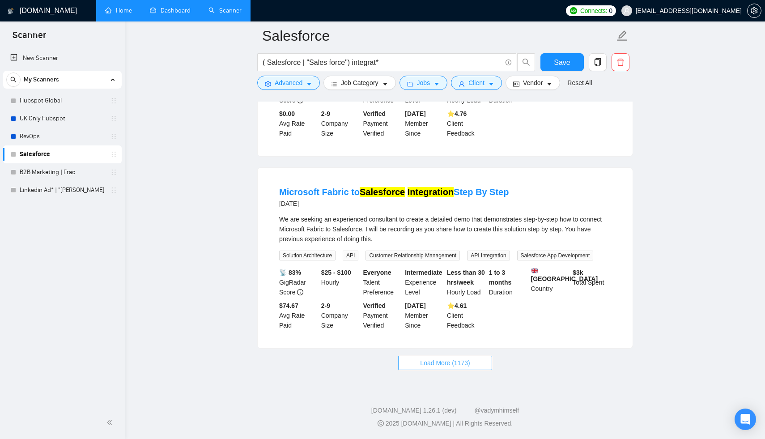
click at [467, 364] on span "Load More (1173)" at bounding box center [445, 363] width 50 height 10
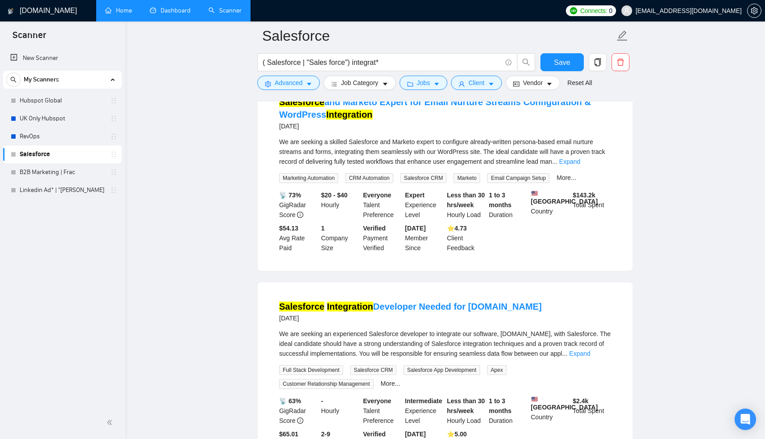
scroll to position [2355, 0]
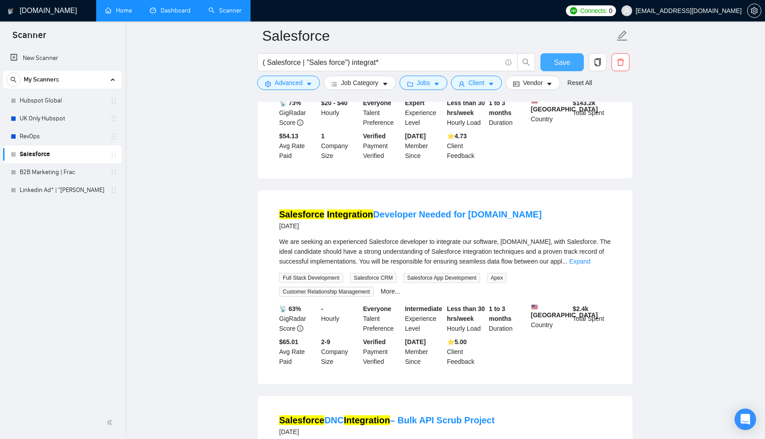
click at [569, 64] on span "Save" at bounding box center [562, 62] width 16 height 11
click at [65, 172] on link "B2B Marketing | Frac" at bounding box center [62, 172] width 85 height 18
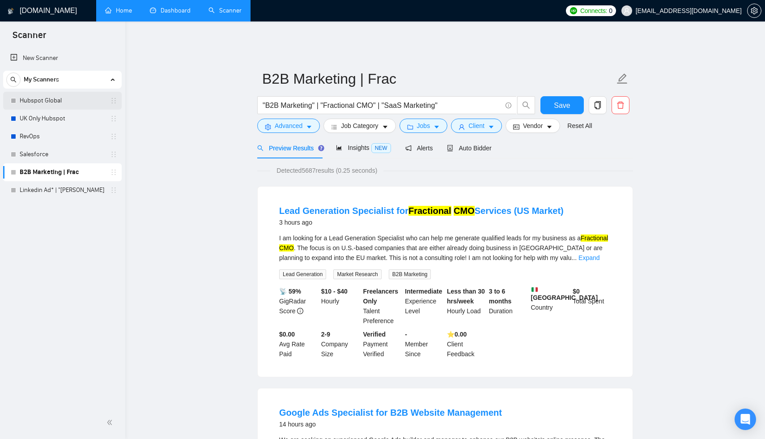
click at [53, 99] on link "Hubspot Global" at bounding box center [62, 101] width 85 height 18
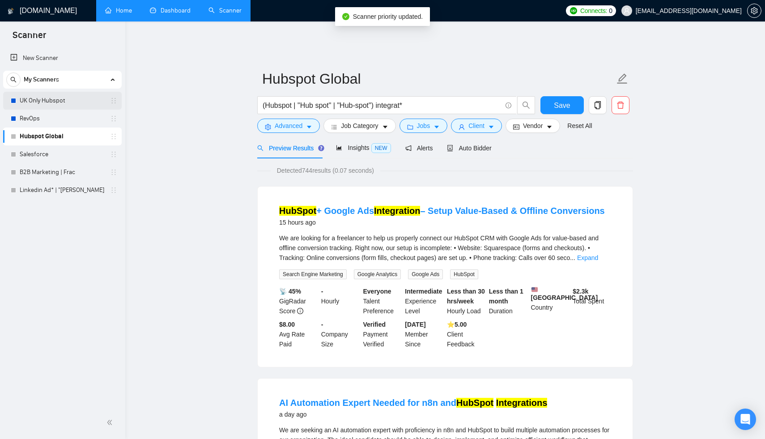
click at [69, 101] on link "UK Only Hubspot" at bounding box center [62, 101] width 85 height 18
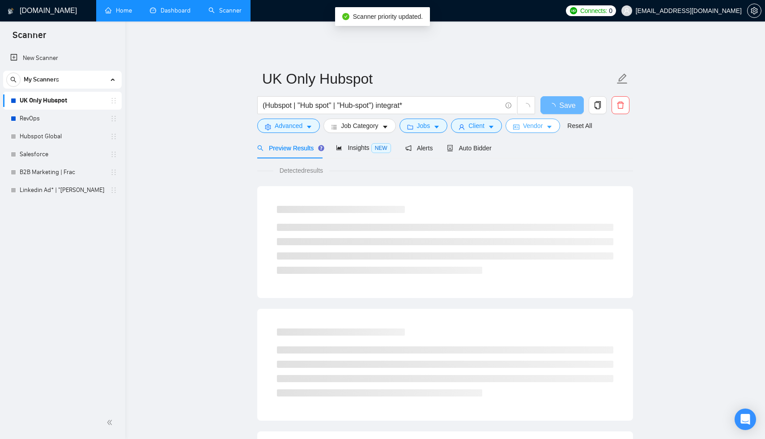
click at [535, 123] on span "Vendor" at bounding box center [533, 126] width 20 height 10
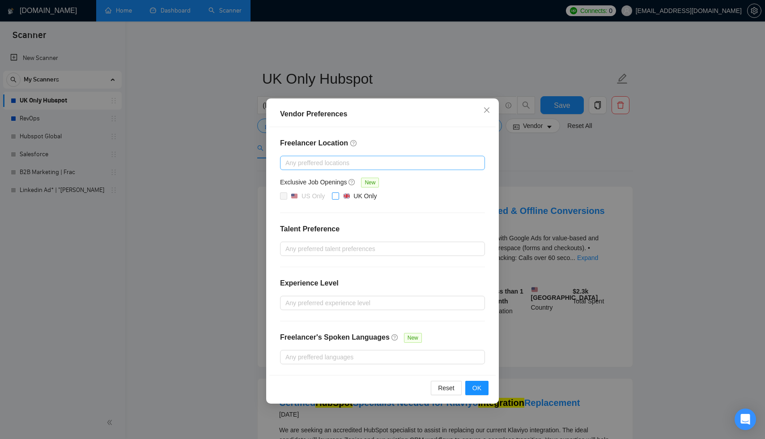
click at [336, 198] on input "UK Only" at bounding box center [335, 195] width 6 height 6
click at [480, 390] on span "OK" at bounding box center [476, 388] width 9 height 10
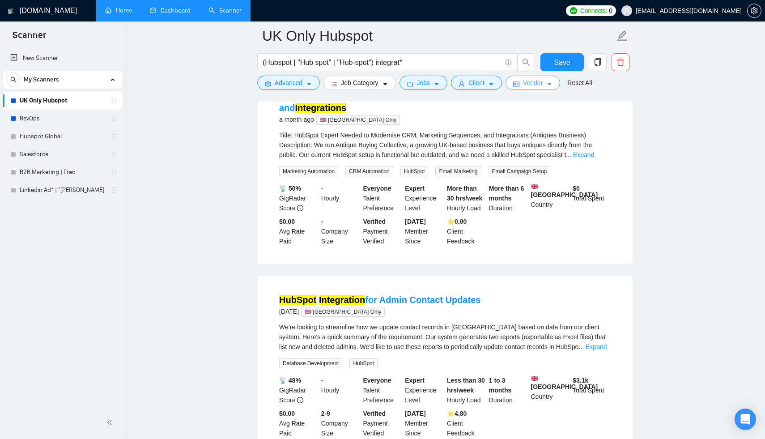
scroll to position [620, 0]
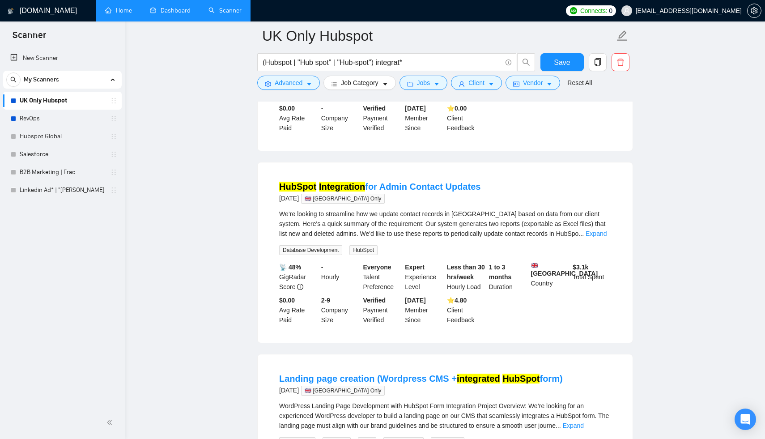
click at [504, 292] on div "1 to 3 months Duration" at bounding box center [508, 277] width 42 height 30
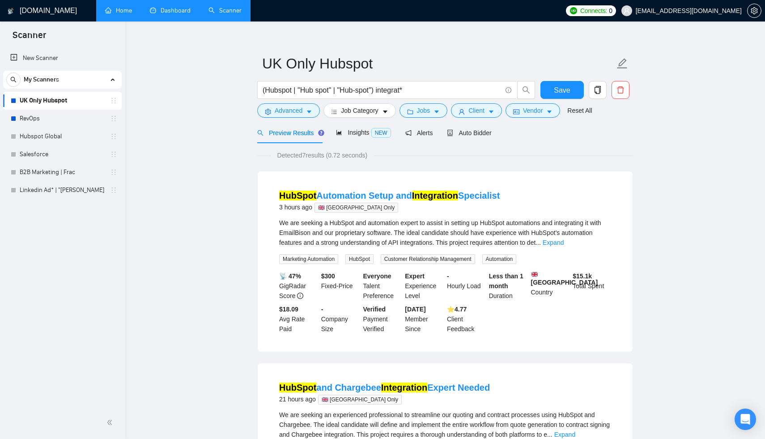
scroll to position [0, 0]
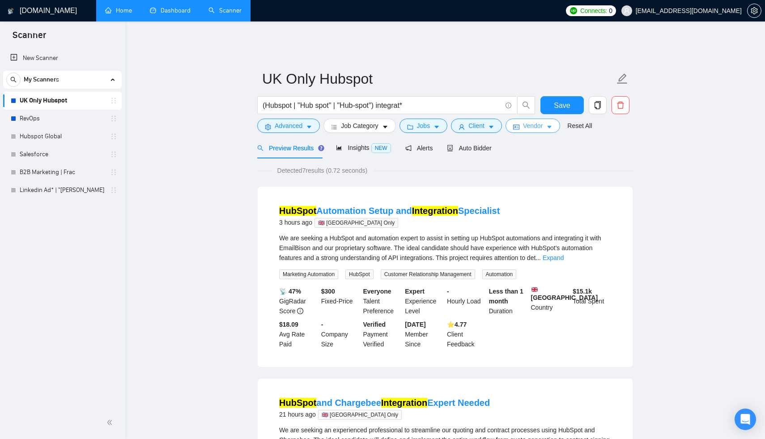
click at [537, 124] on button "Vendor" at bounding box center [532, 126] width 55 height 14
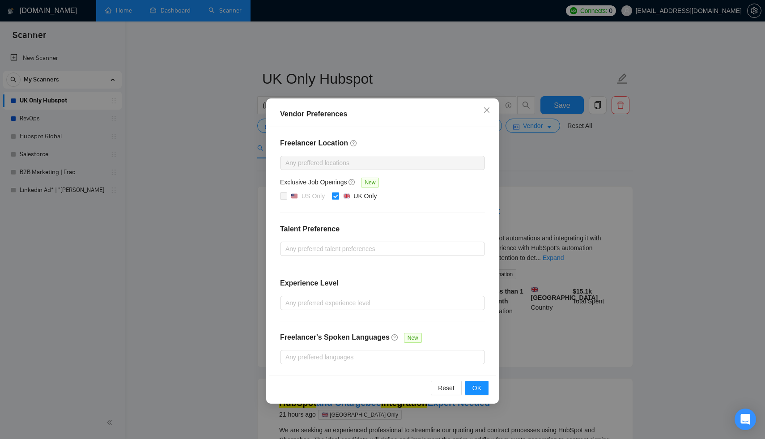
click at [369, 194] on div "UK Only" at bounding box center [364, 196] width 23 height 10
click at [338, 194] on input "UK Only" at bounding box center [335, 195] width 6 height 6
checkbox input "false"
click at [477, 391] on span "OK" at bounding box center [476, 388] width 9 height 10
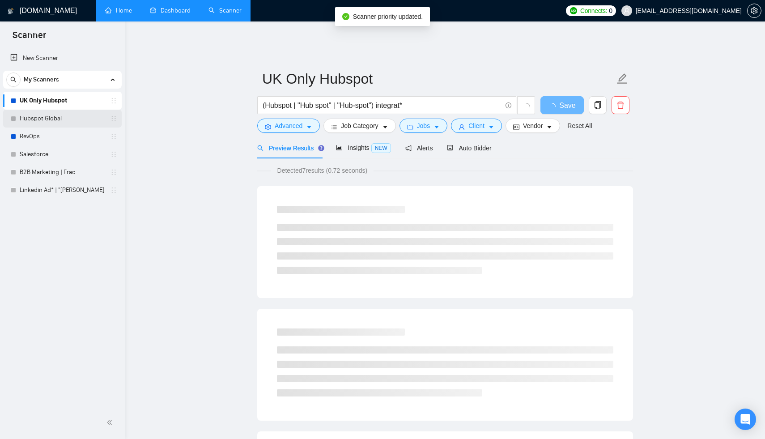
click at [70, 121] on link "Hubspot Global" at bounding box center [62, 119] width 85 height 18
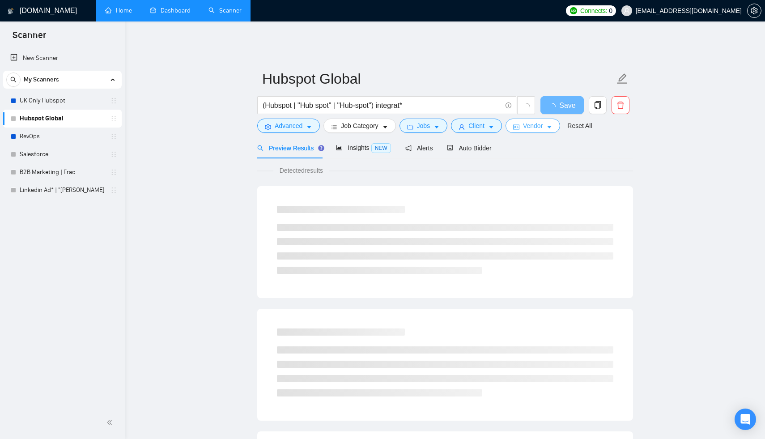
click at [547, 126] on button "Vendor" at bounding box center [532, 126] width 55 height 14
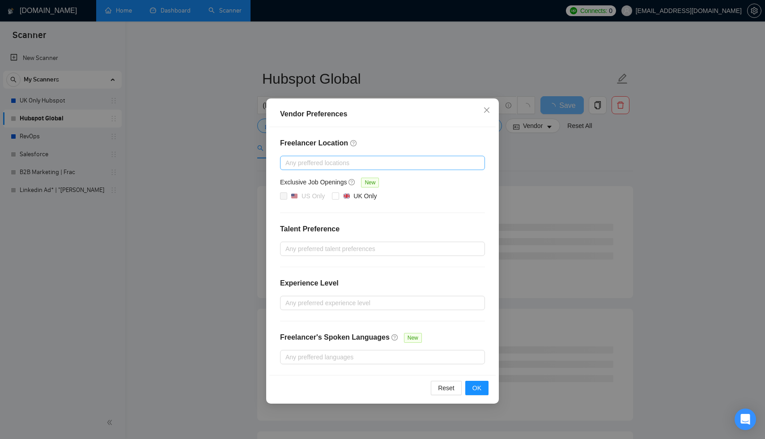
click at [561, 172] on div "Vendor Preferences Freelancer Location Any preffered locations Exclusive Job Op…" at bounding box center [382, 219] width 765 height 439
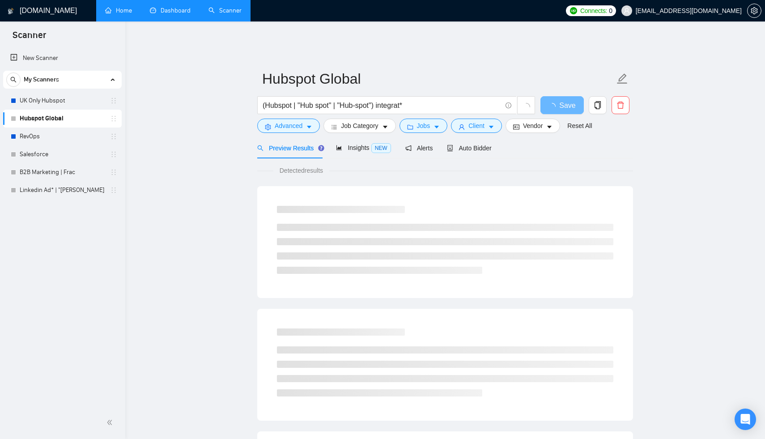
click at [561, 172] on div "Vendor Preferences Freelancer Location Any preffered locations Exclusive Job Op…" at bounding box center [382, 219] width 765 height 439
click at [420, 144] on span "Alerts" at bounding box center [419, 147] width 28 height 7
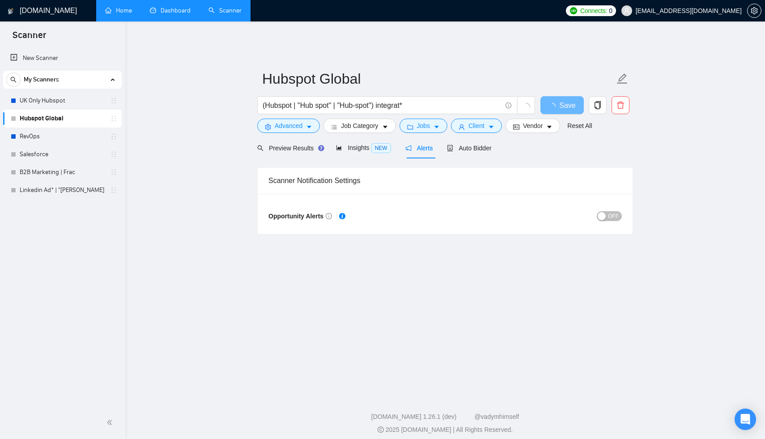
click at [616, 211] on span "OFF" at bounding box center [613, 216] width 11 height 10
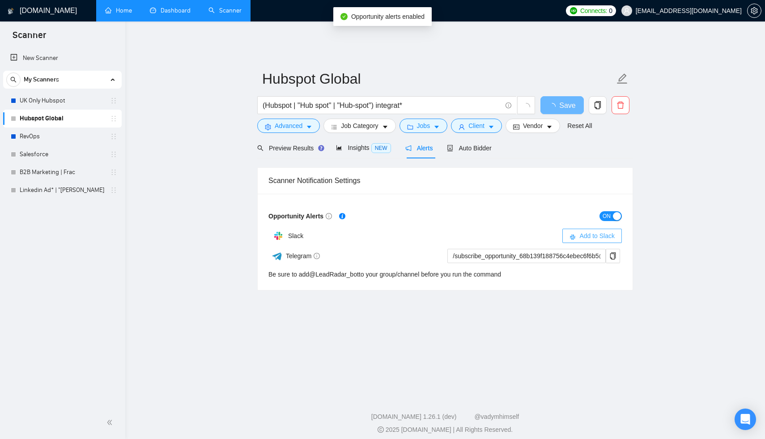
click at [586, 231] on span "Add to Slack" at bounding box center [596, 236] width 35 height 10
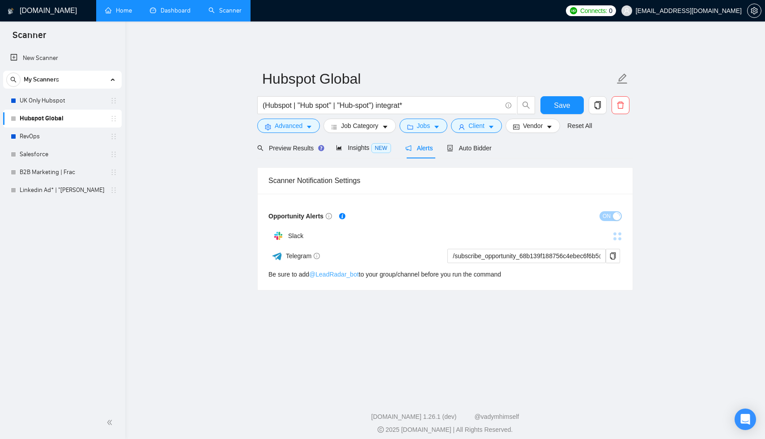
click at [352, 271] on link "@ LeadRadar_bot" at bounding box center [334, 274] width 50 height 7
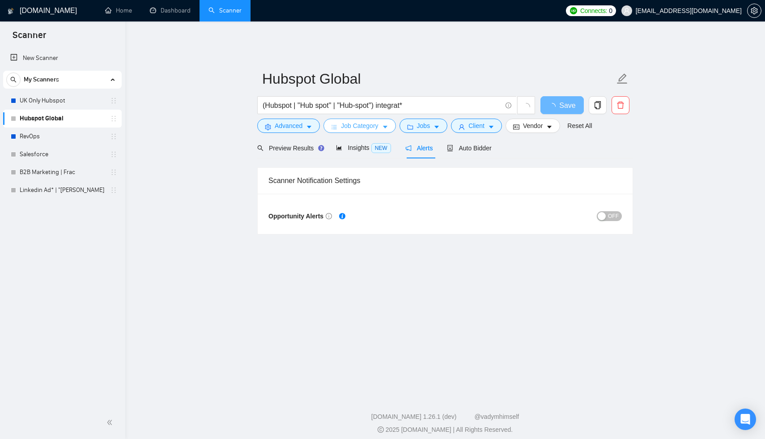
click at [378, 121] on span "Job Category" at bounding box center [359, 126] width 37 height 10
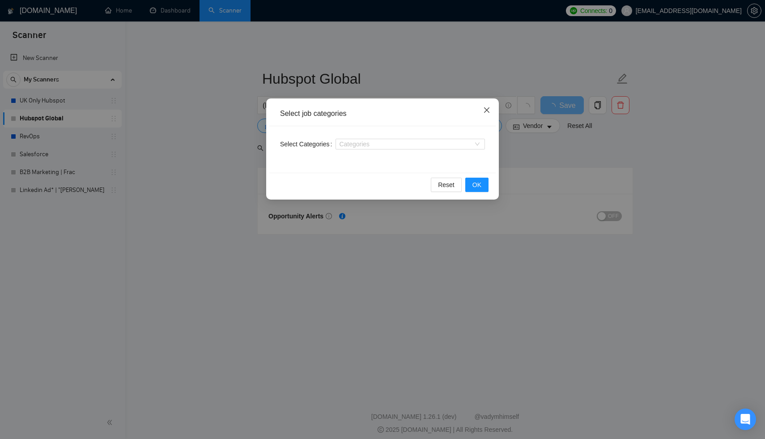
click at [485, 110] on icon "close" at bounding box center [486, 109] width 7 height 7
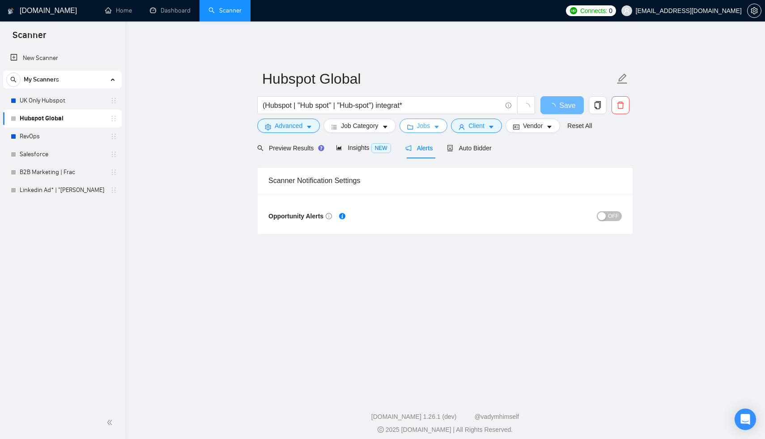
click at [445, 122] on button "Jobs" at bounding box center [423, 126] width 48 height 14
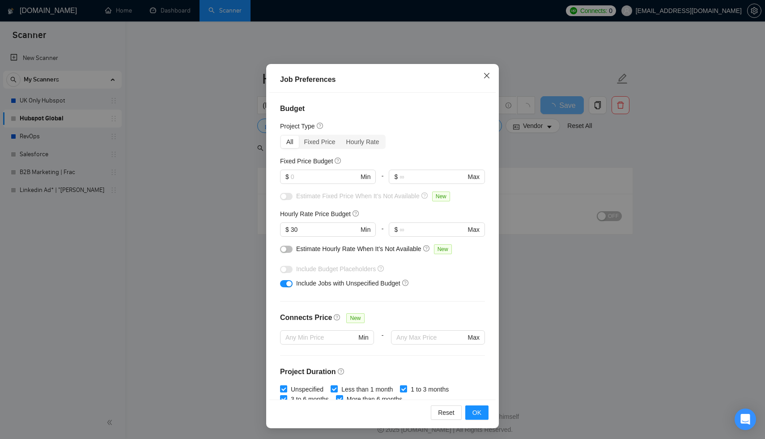
click at [490, 84] on span "Close" at bounding box center [487, 76] width 24 height 24
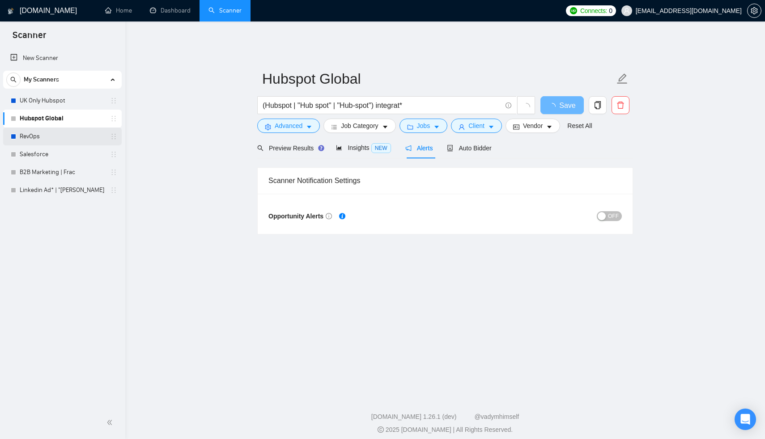
click at [49, 140] on link "RevOps" at bounding box center [62, 136] width 85 height 18
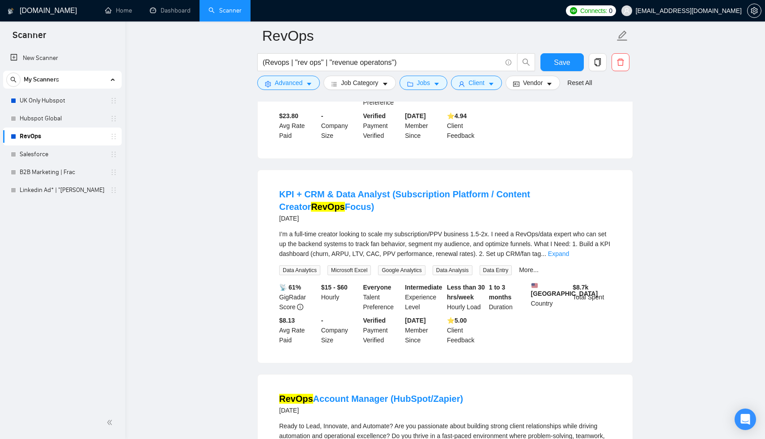
scroll to position [858, 0]
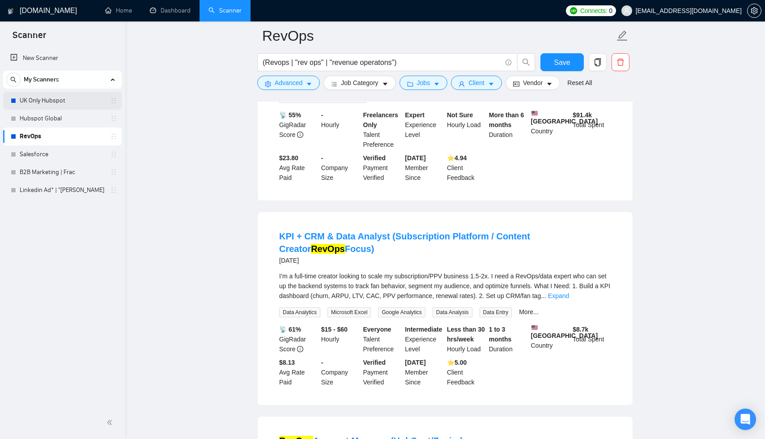
drag, startPoint x: 6, startPoint y: 136, endPoint x: 10, endPoint y: 99, distance: 37.3
click at [10, 99] on div "UK Only Hubspot Hubspot Global RevOps Salesforce B2B Marketing | Frac Linkedin …" at bounding box center [62, 145] width 119 height 107
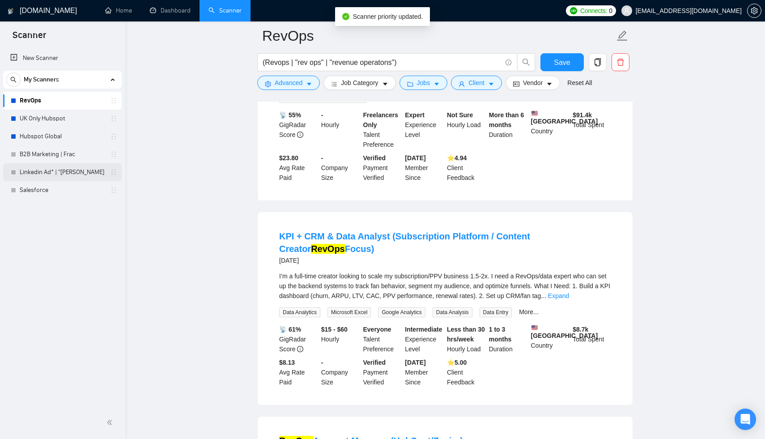
click at [52, 175] on link "Linkedin Ad* | "[PERSON_NAME]" at bounding box center [62, 172] width 85 height 18
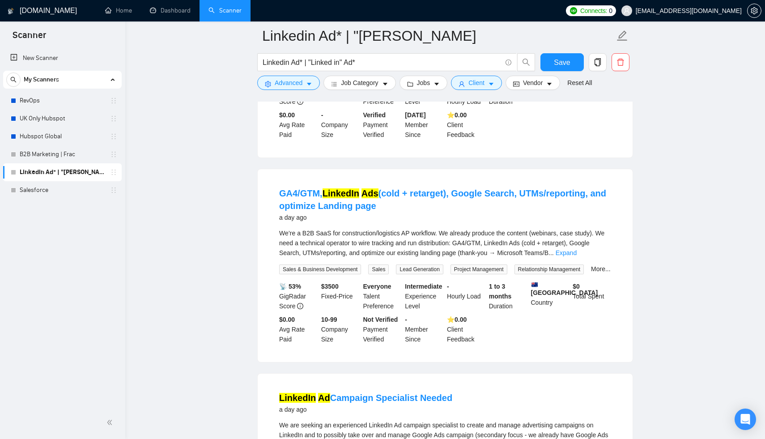
scroll to position [1677, 0]
